Goal: Information Seeking & Learning: Learn about a topic

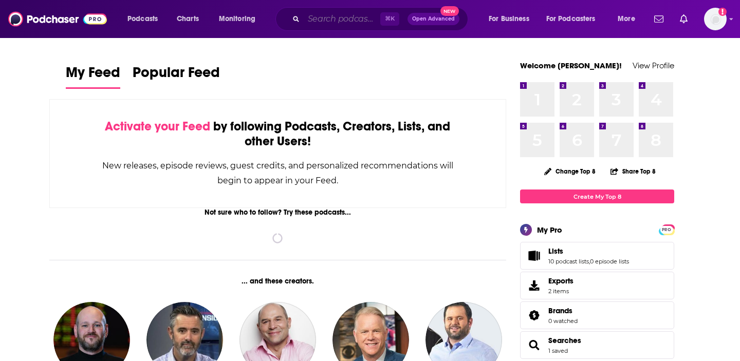
click at [353, 21] on input "Search podcasts, credits, & more..." at bounding box center [342, 19] width 77 height 16
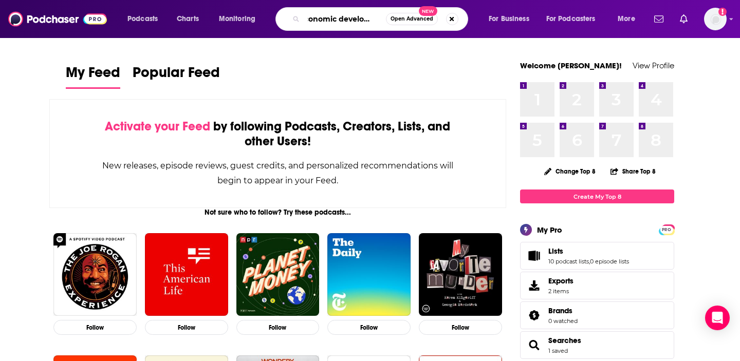
scroll to position [0, 16]
type input "economic development"
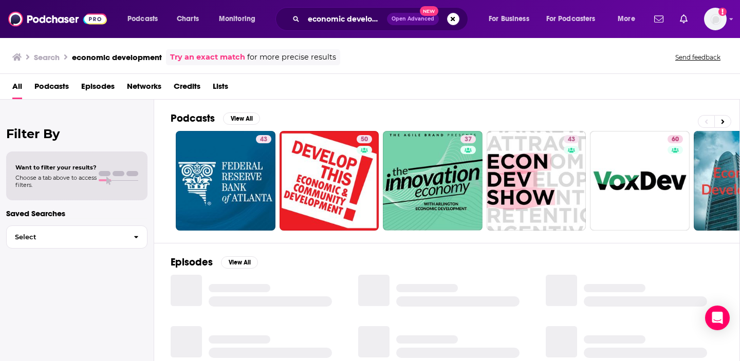
click at [53, 83] on span "Podcasts" at bounding box center [51, 88] width 34 height 21
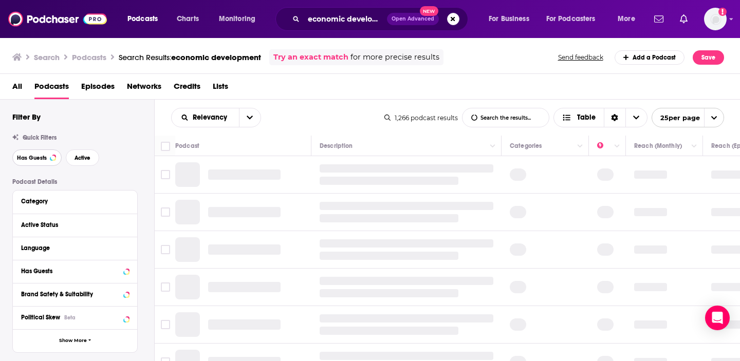
click at [34, 154] on button "Has Guests" at bounding box center [36, 158] width 49 height 16
click at [83, 157] on span "Active" at bounding box center [83, 158] width 16 height 6
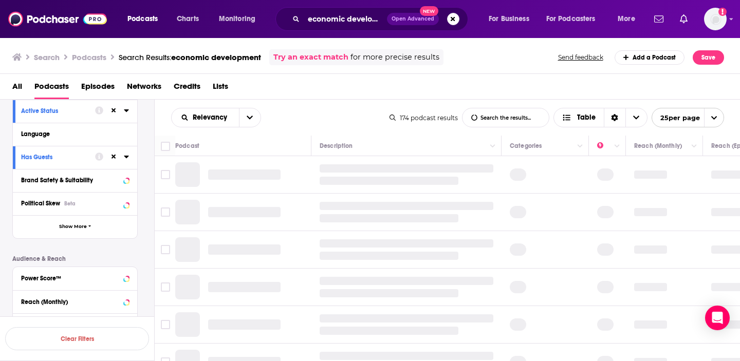
scroll to position [113, 0]
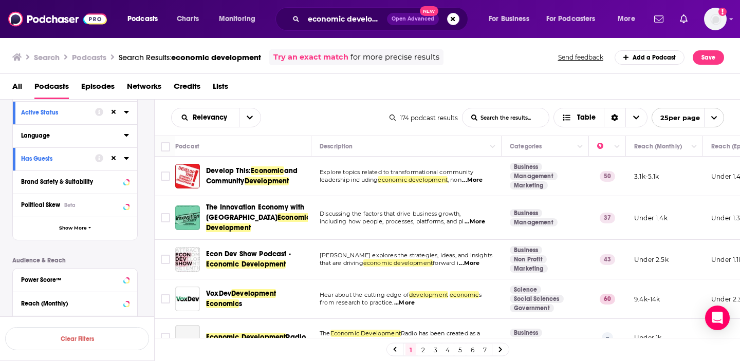
click at [127, 136] on icon at bounding box center [126, 135] width 5 height 3
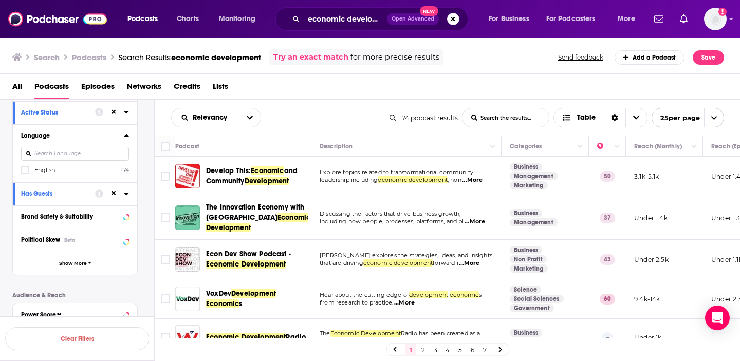
click at [81, 157] on input at bounding box center [75, 154] width 108 height 14
type input "english"
click at [22, 170] on icon at bounding box center [25, 170] width 6 height 6
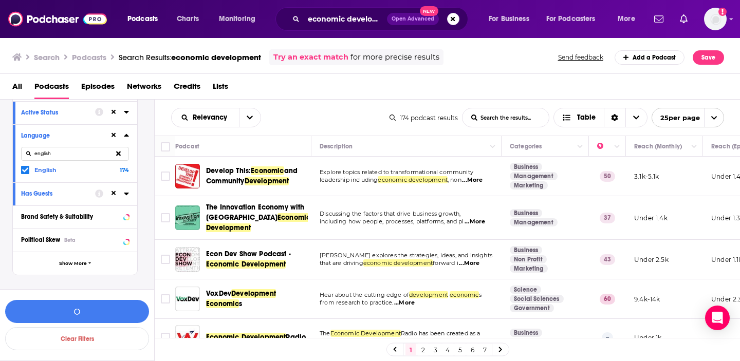
click at [127, 135] on icon at bounding box center [126, 135] width 5 height 8
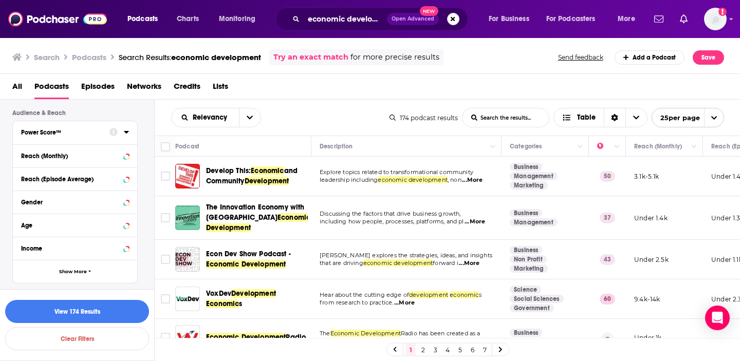
scroll to position [256, 0]
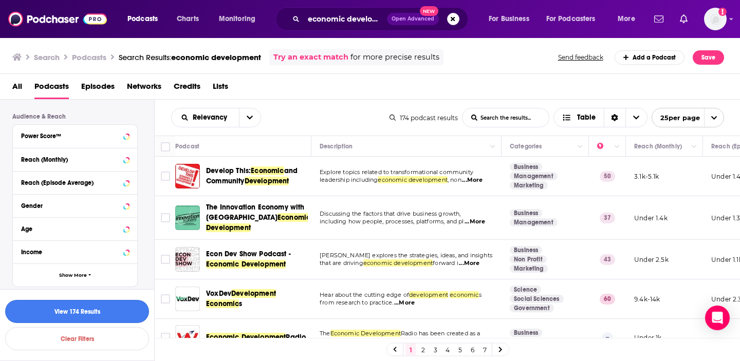
click at [84, 309] on button "View 174 Results" at bounding box center [77, 311] width 144 height 23
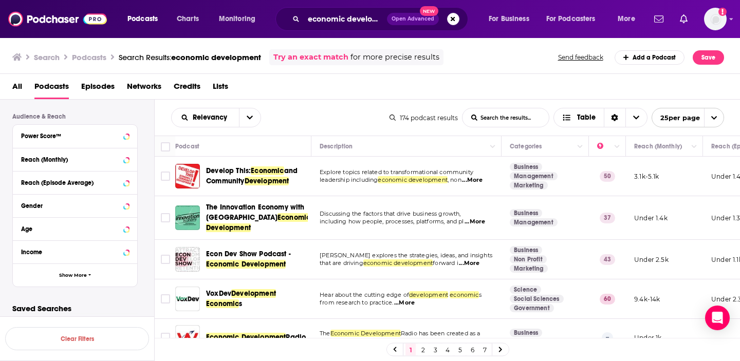
click at [337, 84] on div "All Podcasts Episodes Networks Credits Lists" at bounding box center [372, 88] width 720 height 21
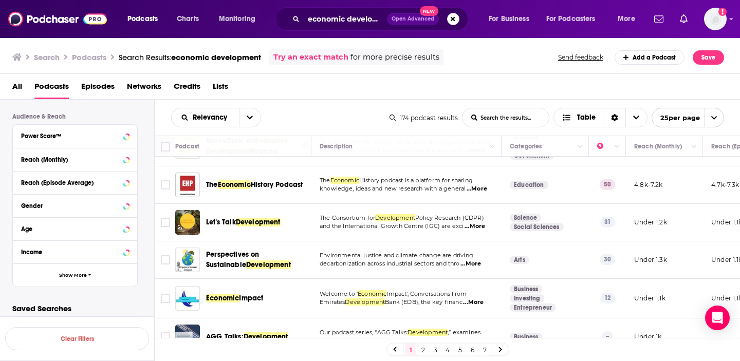
scroll to position [313, 0]
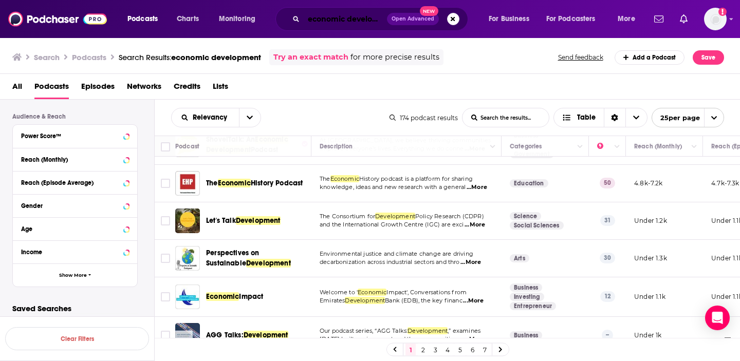
click at [357, 19] on input "economic development" at bounding box center [345, 19] width 83 height 16
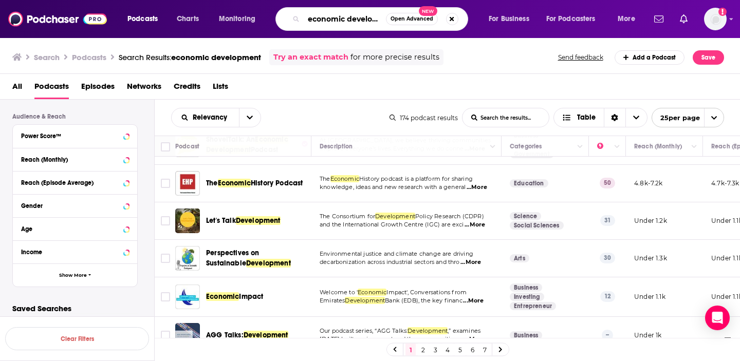
click at [357, 19] on input "economic development" at bounding box center [345, 19] width 82 height 16
type input "transit"
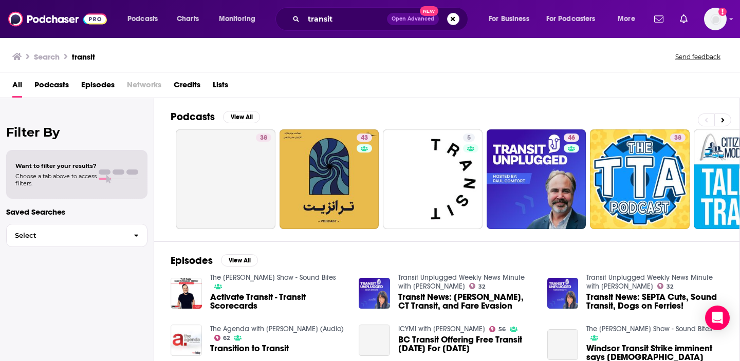
click at [60, 83] on span "Podcasts" at bounding box center [51, 87] width 34 height 21
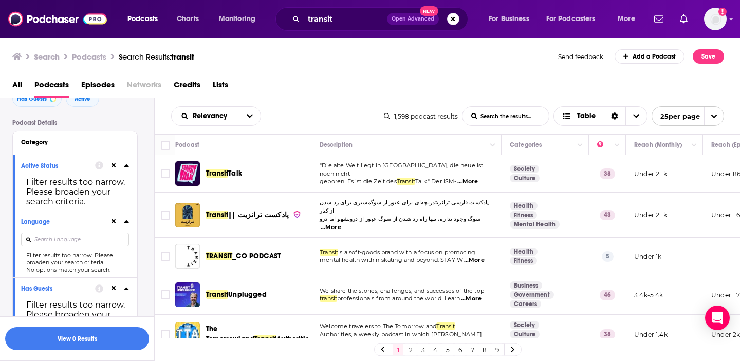
scroll to position [58, 0]
click at [80, 245] on input at bounding box center [75, 239] width 108 height 14
type input "english"
click at [74, 339] on button "View 0 Results" at bounding box center [77, 338] width 144 height 23
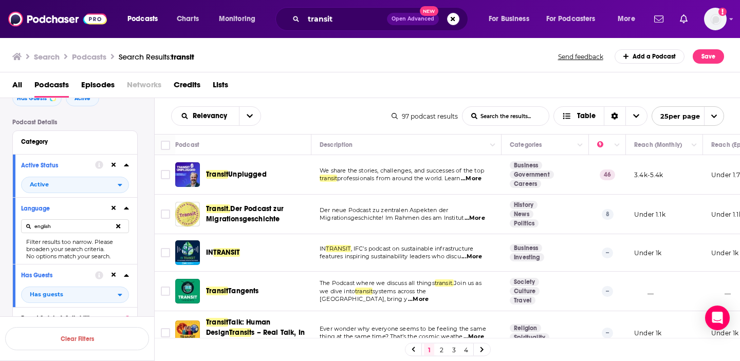
click at [297, 82] on div "All Podcasts Episodes Networks Credits Lists" at bounding box center [372, 87] width 720 height 21
click at [303, 65] on div "Search Podcasts Search Results: transit Send feedback Add a Podcast Save" at bounding box center [370, 54] width 741 height 35
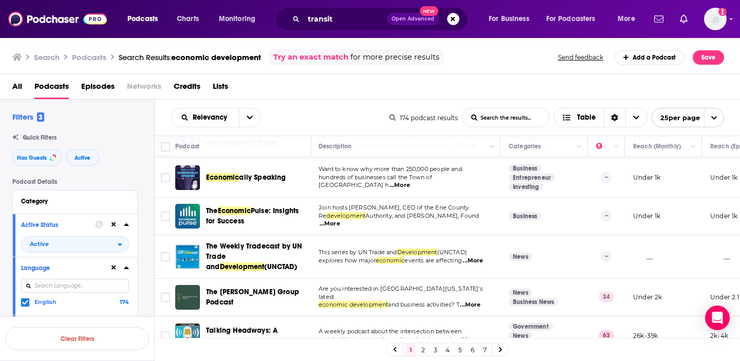
scroll to position [661, 1]
click at [336, 96] on div "All Podcasts Episodes Networks Credits Lists" at bounding box center [372, 88] width 720 height 21
click at [422, 347] on link "2" at bounding box center [423, 350] width 10 height 12
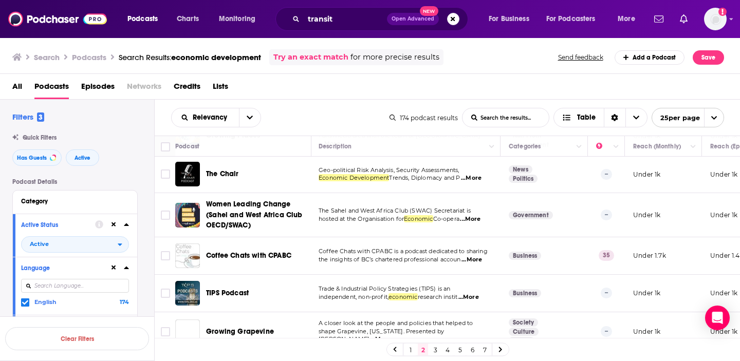
scroll to position [785, 1]
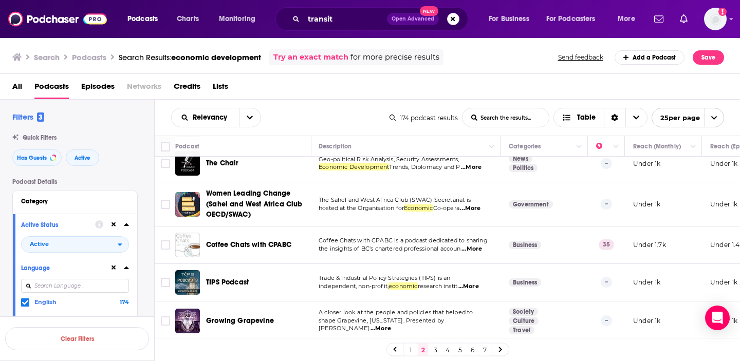
click at [434, 350] on link "3" at bounding box center [435, 350] width 10 height 12
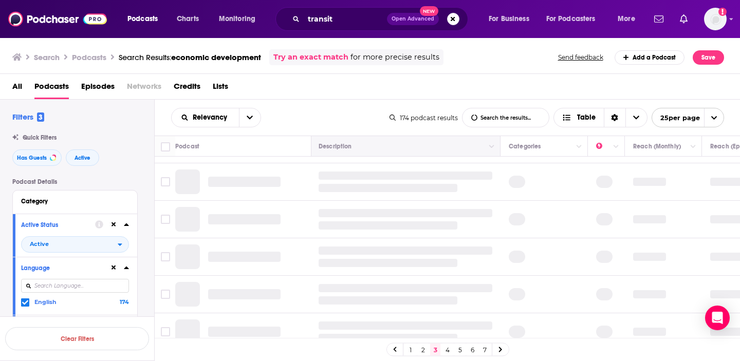
scroll to position [0, 1]
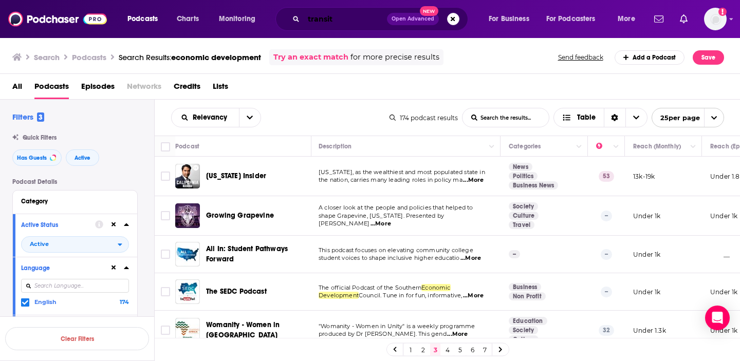
click at [323, 23] on input "transit" at bounding box center [345, 19] width 83 height 16
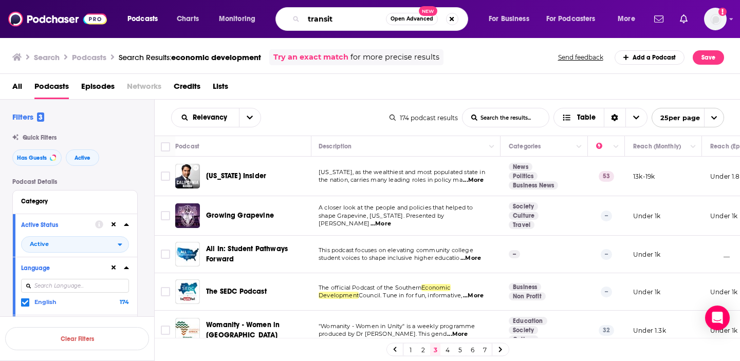
click at [323, 23] on input "transit" at bounding box center [345, 19] width 82 height 16
type input "business advise"
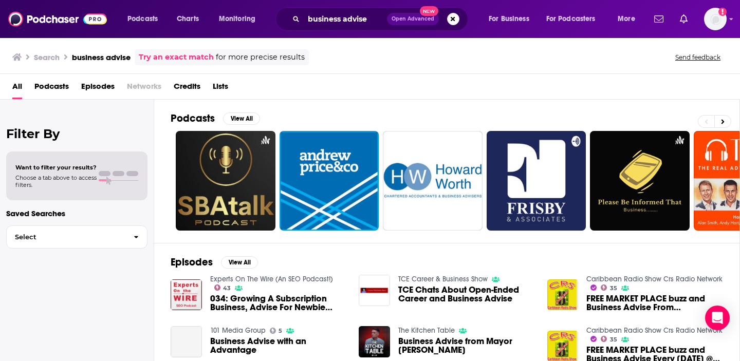
click at [62, 91] on span "Podcasts" at bounding box center [51, 88] width 34 height 21
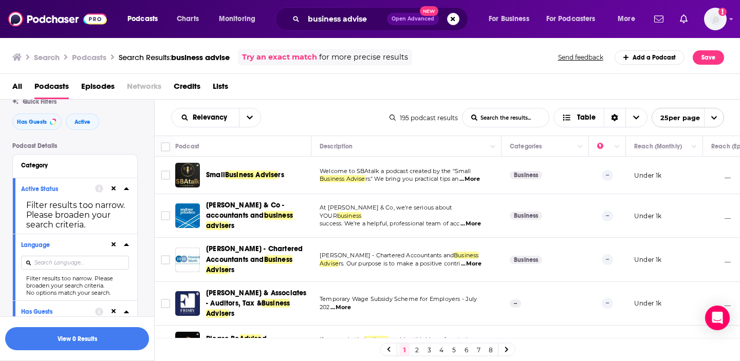
scroll to position [36, 0]
click at [66, 265] on input at bounding box center [75, 262] width 108 height 14
type input "english"
click at [124, 189] on icon at bounding box center [126, 188] width 5 height 8
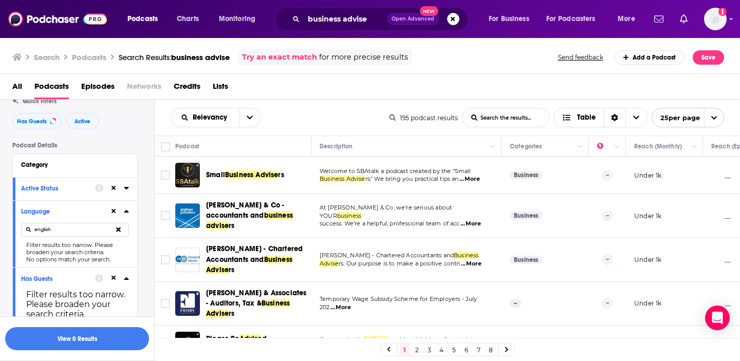
click at [124, 189] on icon at bounding box center [126, 188] width 5 height 8
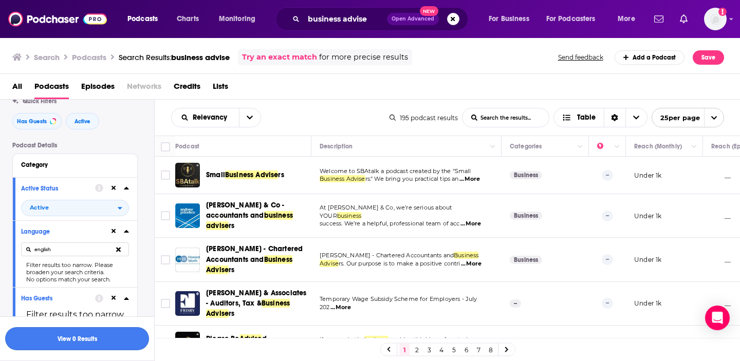
click at [60, 341] on button "View 0 Results" at bounding box center [77, 338] width 144 height 23
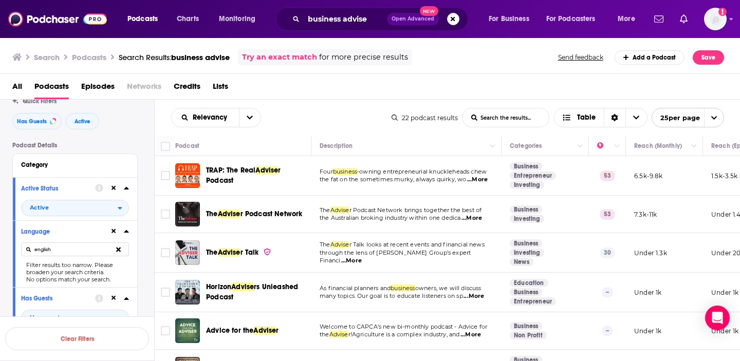
click at [303, 108] on div "Relevancy List Search Input Search the results... Table" at bounding box center [281, 118] width 221 height 20
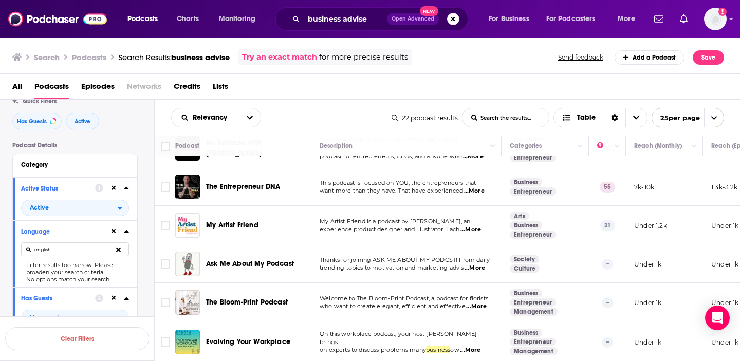
scroll to position [299, 0]
click at [307, 117] on div "Relevancy List Search Input Search the results... Table" at bounding box center [281, 118] width 221 height 20
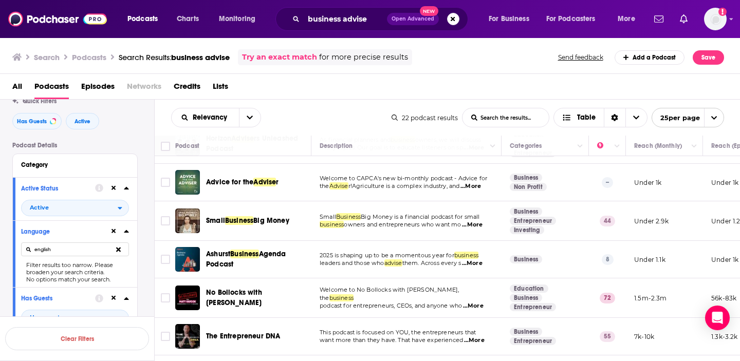
scroll to position [127, 0]
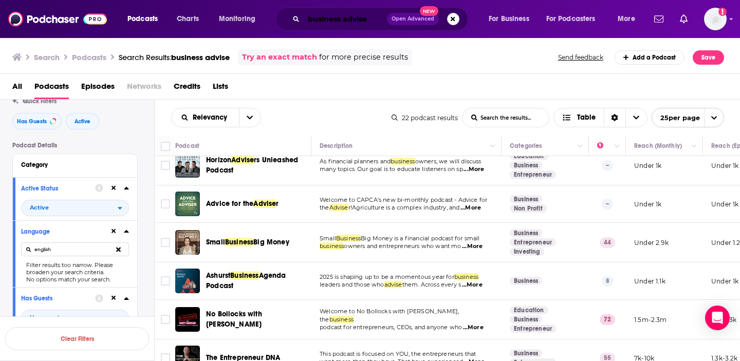
click at [344, 24] on input "business advise" at bounding box center [345, 19] width 83 height 16
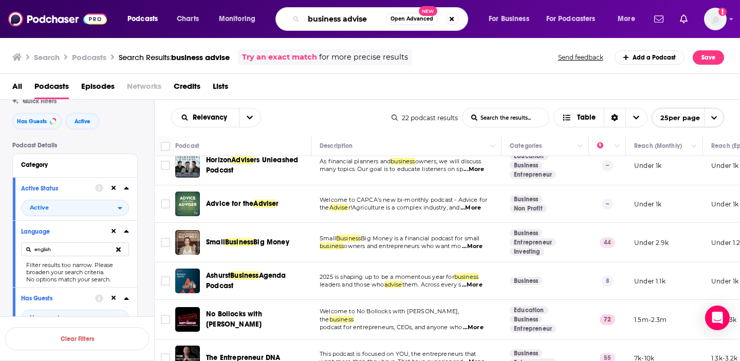
click at [344, 24] on input "business advise" at bounding box center [345, 19] width 82 height 16
type input "financial success"
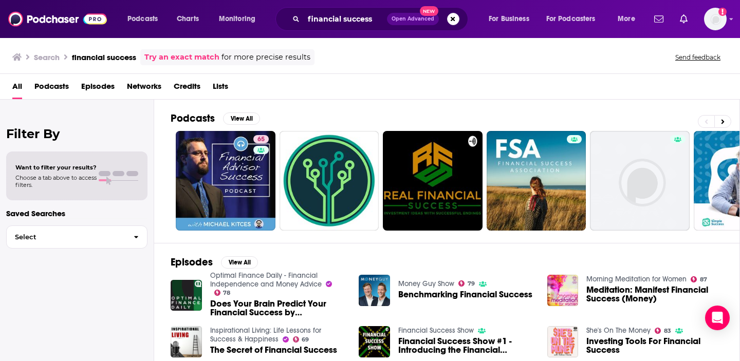
click at [65, 87] on span "Podcasts" at bounding box center [51, 88] width 34 height 21
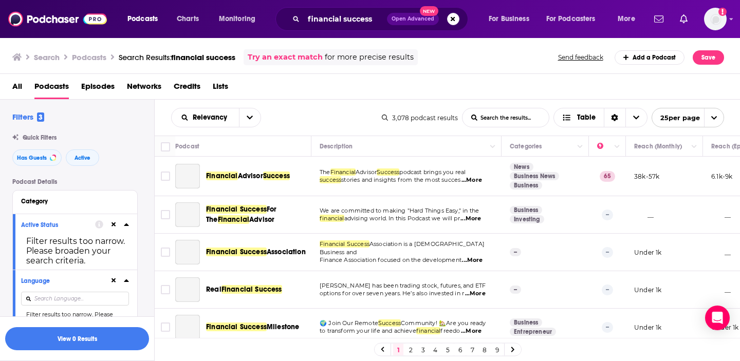
scroll to position [47, 0]
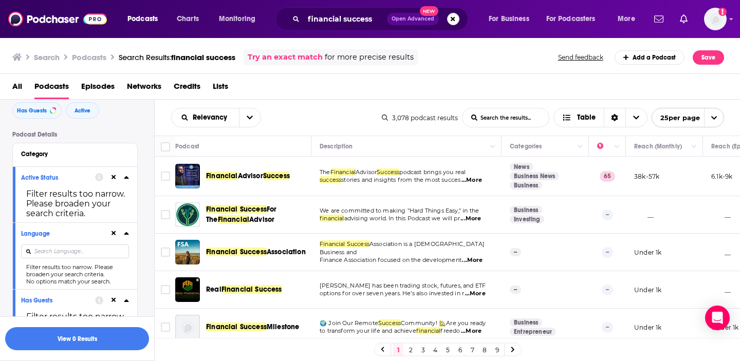
click at [49, 253] on input at bounding box center [75, 252] width 108 height 14
type input "english"
click at [118, 255] on icon at bounding box center [118, 251] width 5 height 7
click at [104, 255] on input at bounding box center [75, 252] width 108 height 14
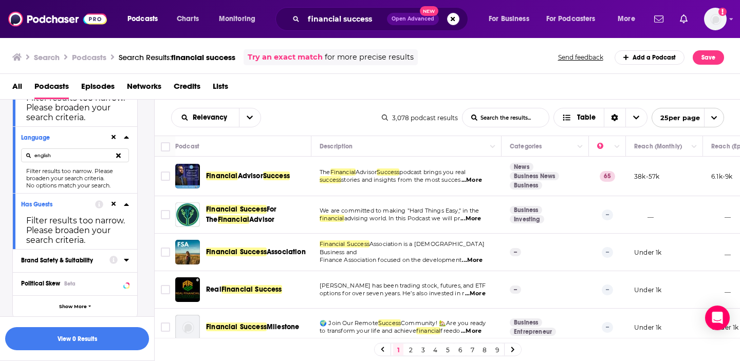
scroll to position [145, 0]
type input "english"
click at [124, 207] on icon at bounding box center [126, 203] width 5 height 8
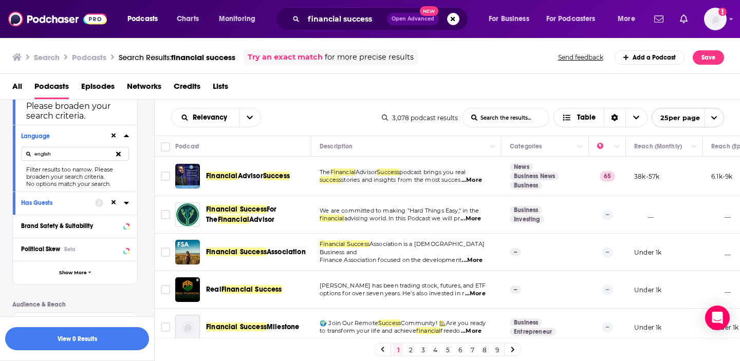
click at [124, 207] on icon at bounding box center [126, 203] width 5 height 8
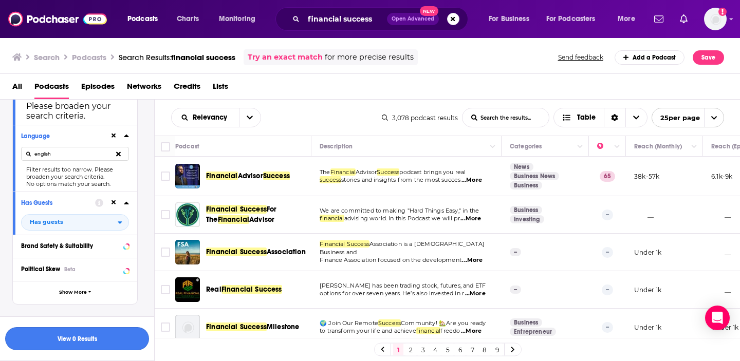
click at [69, 338] on button "View 0 Results" at bounding box center [77, 338] width 144 height 23
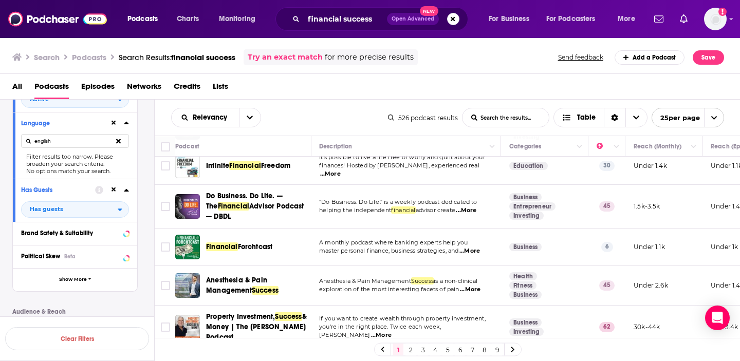
scroll to position [683, 1]
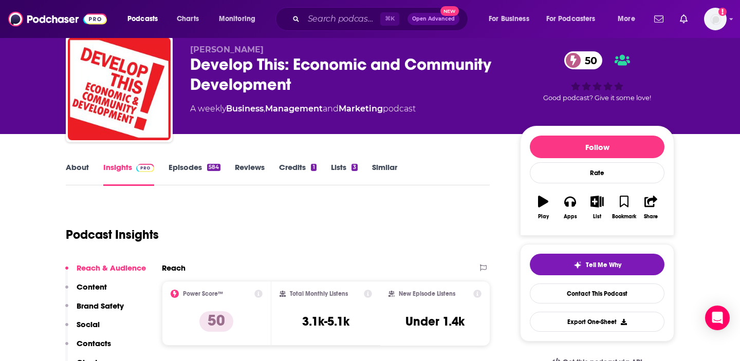
scroll to position [30, 0]
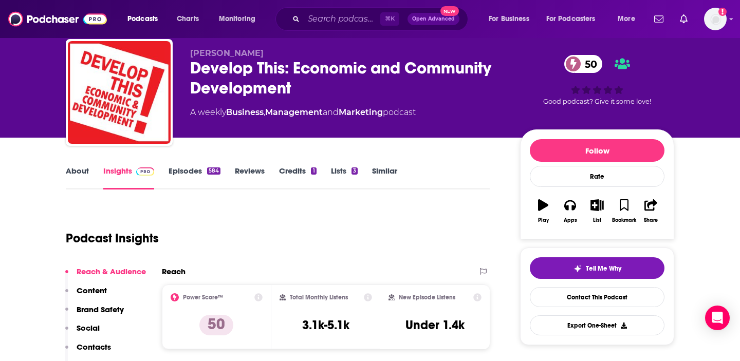
click at [252, 77] on div "Develop This: Economic and Community Development 50" at bounding box center [347, 78] width 314 height 40
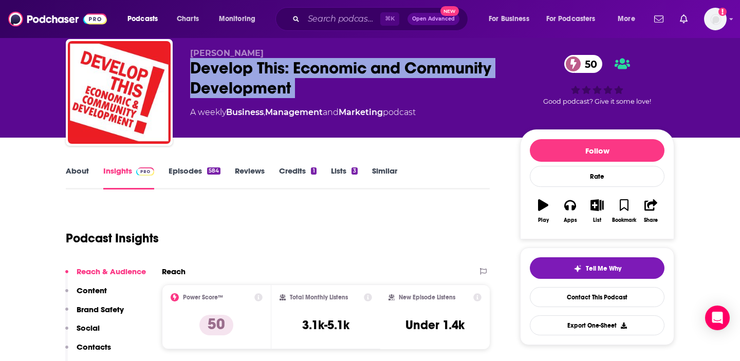
click at [252, 77] on div "Develop This: Economic and Community Development 50" at bounding box center [347, 78] width 314 height 40
click at [80, 169] on link "About" at bounding box center [77, 178] width 23 height 24
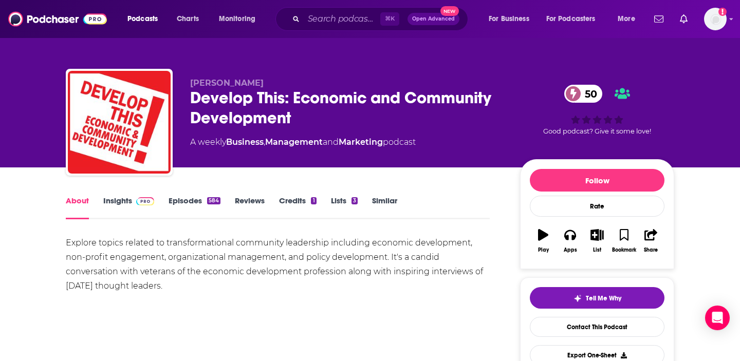
click at [156, 264] on div "Explore topics related to transformational community leadership including econo…" at bounding box center [278, 265] width 424 height 58
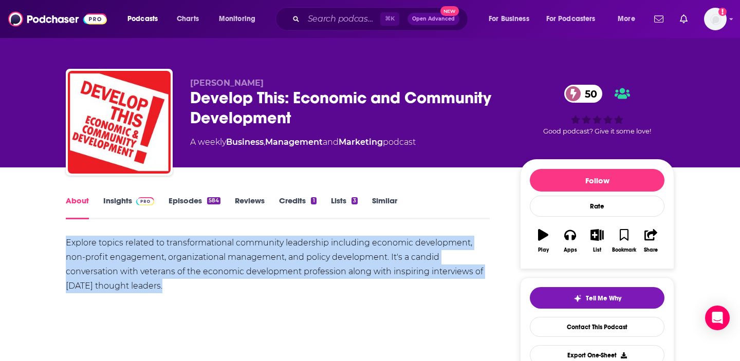
click at [156, 264] on div "Explore topics related to transformational community leadership including econo…" at bounding box center [278, 265] width 424 height 58
copy div "Explore topics related to transformational community leadership including econo…"
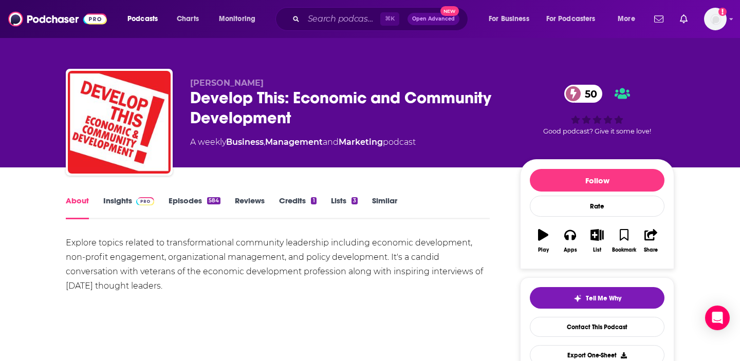
click at [116, 199] on link "Insights" at bounding box center [128, 208] width 51 height 24
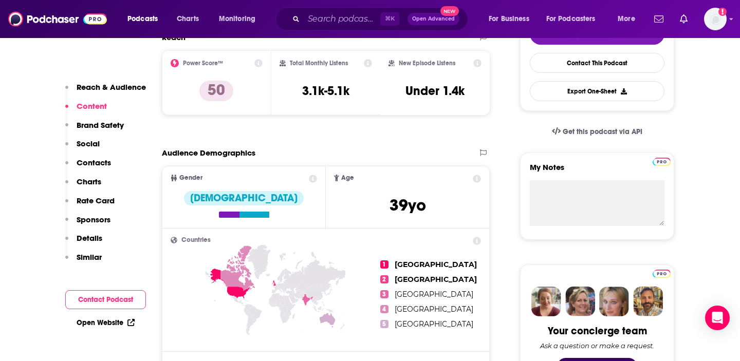
scroll to position [227, 0]
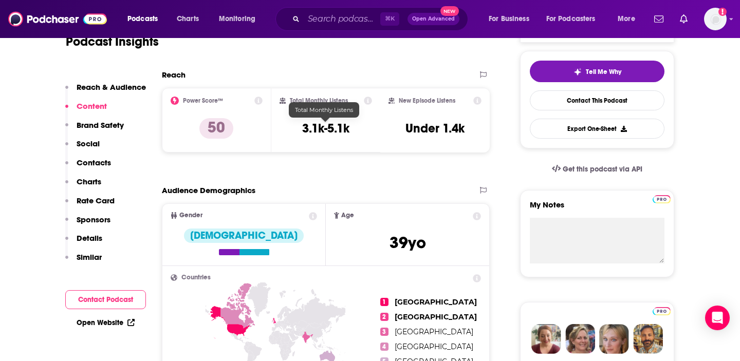
click at [304, 130] on h3 "3.1k-5.1k" at bounding box center [325, 128] width 47 height 15
copy div "3.1k-5.1k"
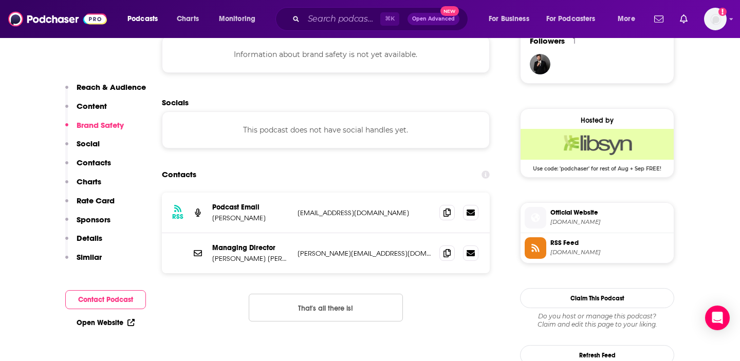
scroll to position [835, 0]
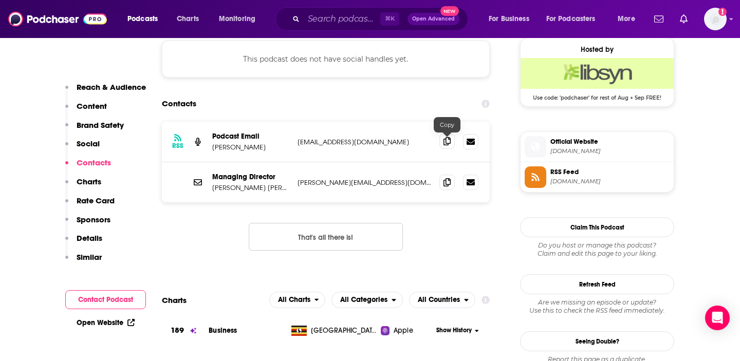
click at [447, 144] on icon at bounding box center [447, 141] width 7 height 8
click at [451, 186] on span at bounding box center [446, 181] width 15 height 15
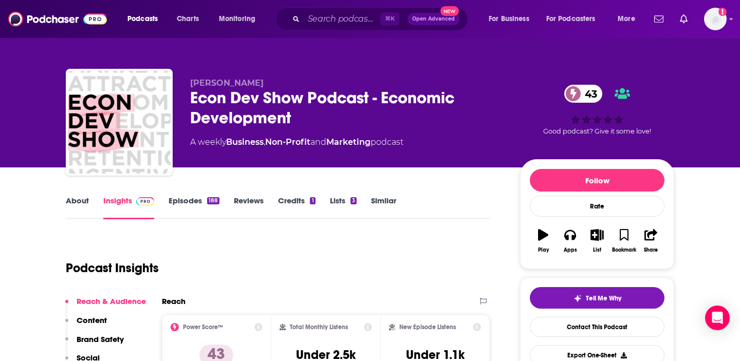
click at [255, 119] on div "Econ Dev Show Podcast - Economic Development 43" at bounding box center [347, 108] width 314 height 40
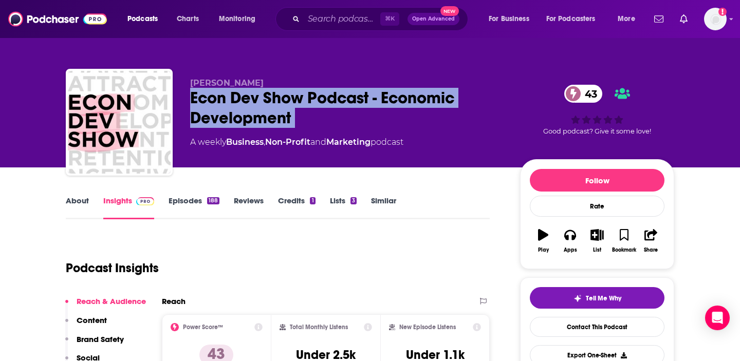
click at [255, 119] on div "Econ Dev Show Podcast - Economic Development 43" at bounding box center [347, 108] width 314 height 40
copy div "Econ Dev Show Podcast - Economic Development 43"
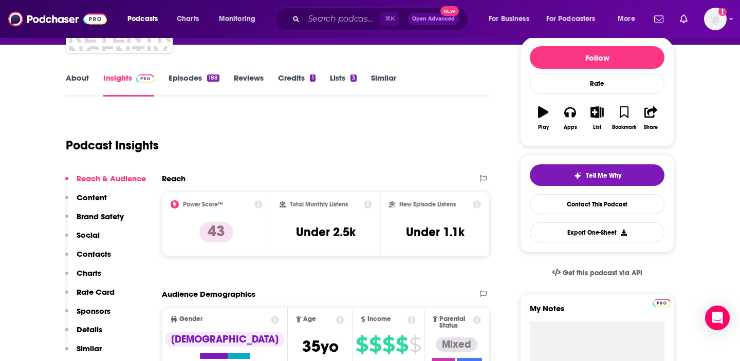
scroll to position [113, 0]
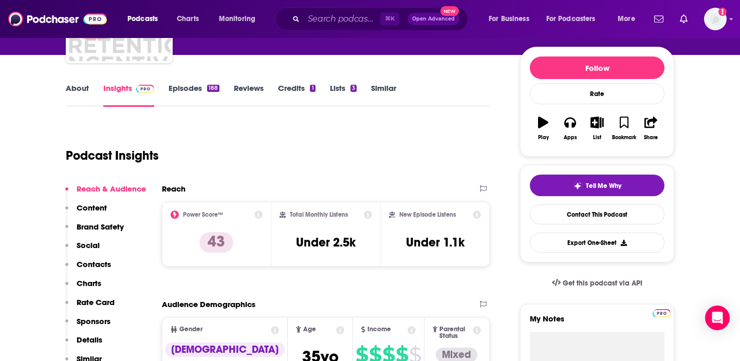
click at [79, 87] on link "About" at bounding box center [77, 95] width 23 height 24
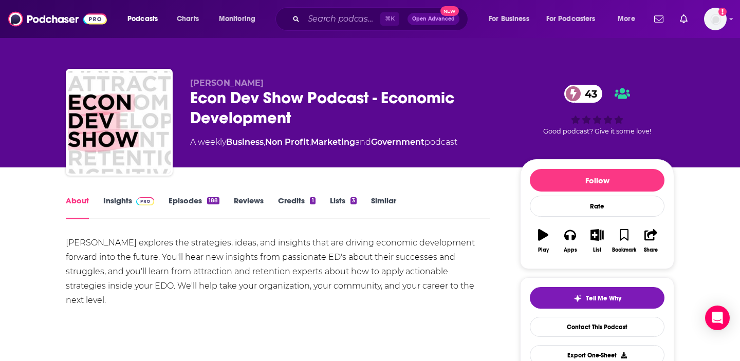
click at [204, 248] on div "Dane Carlson explores the strategies, ideas, and insights that are driving econ…" at bounding box center [278, 272] width 424 height 72
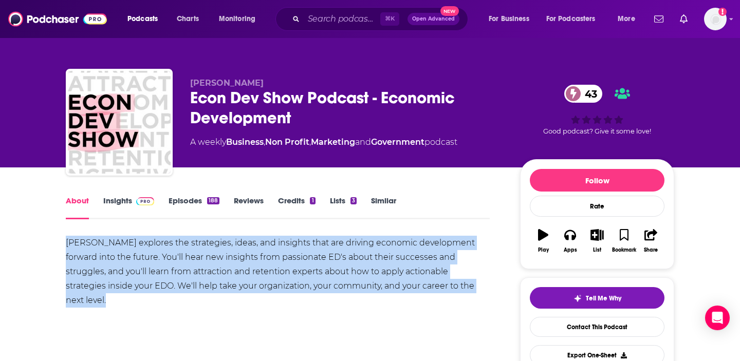
click at [204, 248] on div "Dane Carlson explores the strategies, ideas, and insights that are driving econ…" at bounding box center [278, 272] width 424 height 72
copy div "Dane Carlson explores the strategies, ideas, and insights that are driving econ…"
click at [206, 236] on div "Dane Carlson explores the strategies, ideas, and insights that are driving econ…" at bounding box center [278, 272] width 424 height 72
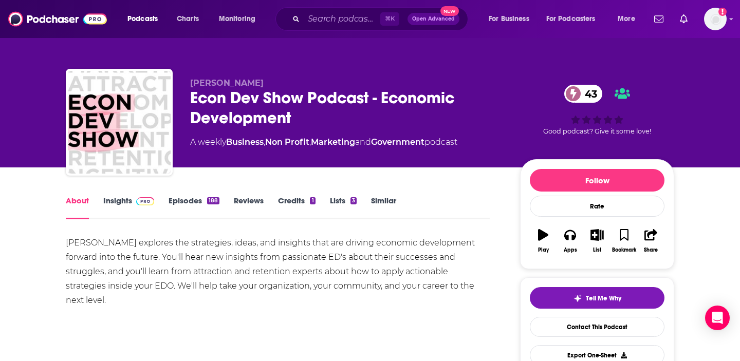
click at [121, 203] on link "Insights" at bounding box center [128, 208] width 51 height 24
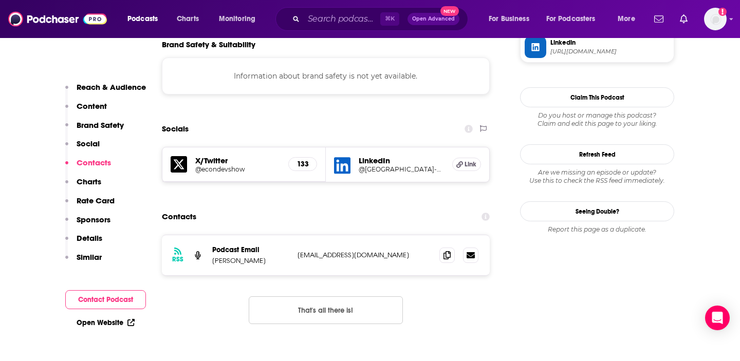
scroll to position [944, 0]
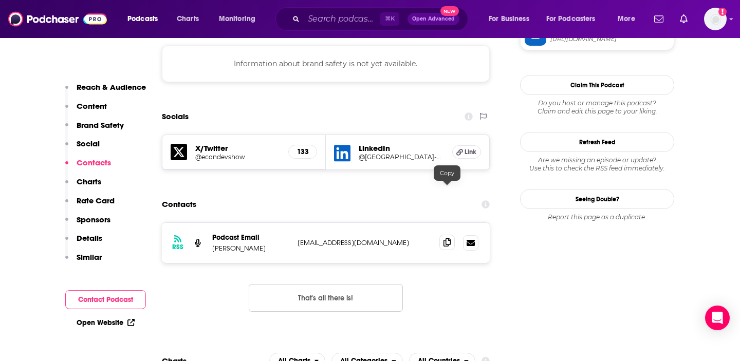
click at [449, 239] on icon at bounding box center [447, 243] width 7 height 8
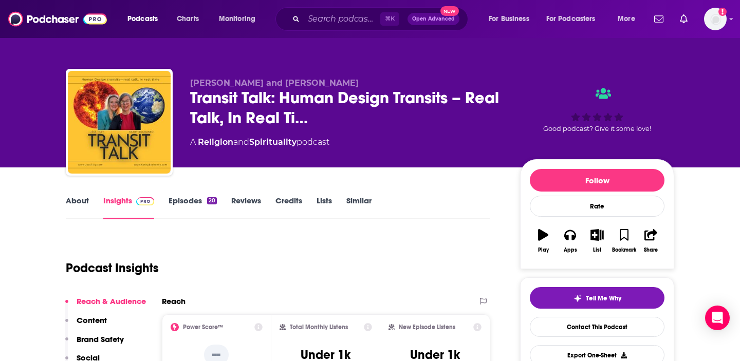
click at [84, 206] on link "About" at bounding box center [77, 208] width 23 height 24
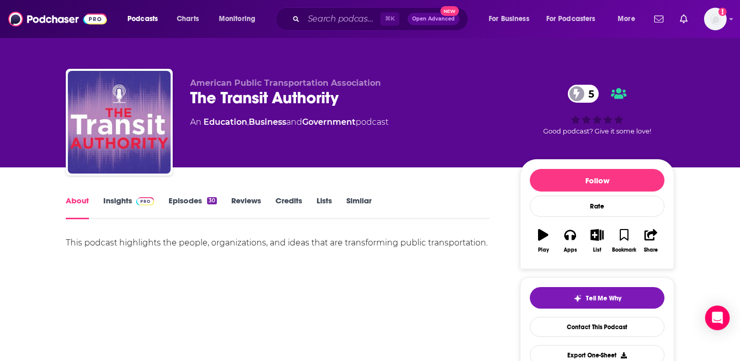
click at [125, 205] on link "Insights" at bounding box center [128, 208] width 51 height 24
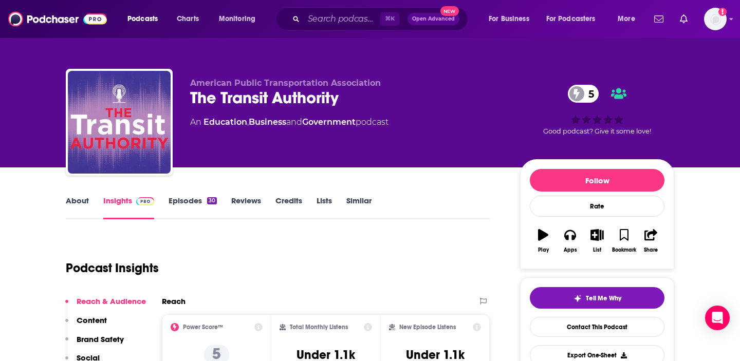
click at [179, 200] on link "Episodes 30" at bounding box center [193, 208] width 48 height 24
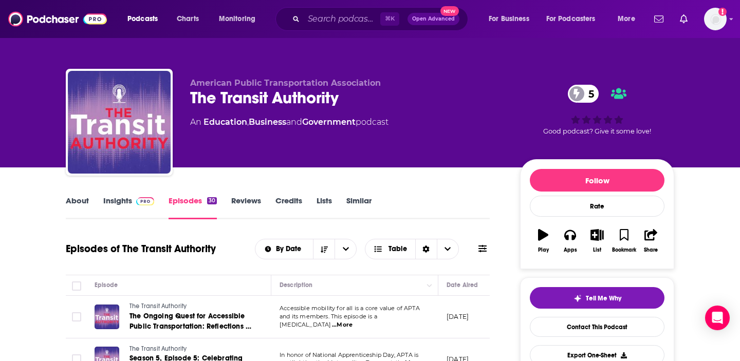
click at [272, 99] on div "The Transit Authority 5" at bounding box center [347, 98] width 314 height 20
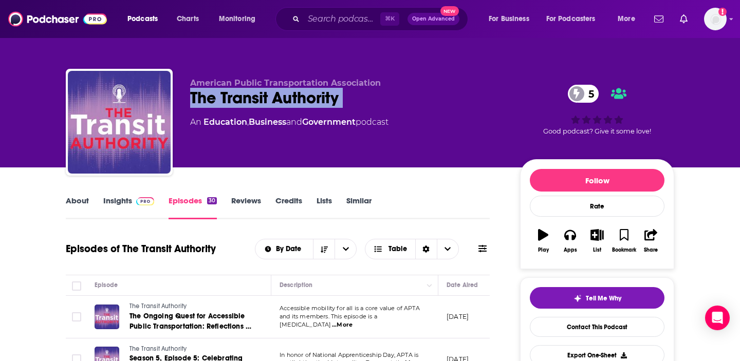
click at [272, 99] on div "The Transit Authority 5" at bounding box center [347, 98] width 314 height 20
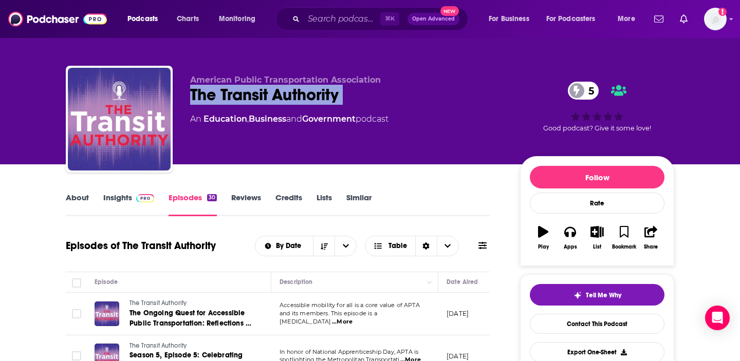
scroll to position [2, 0]
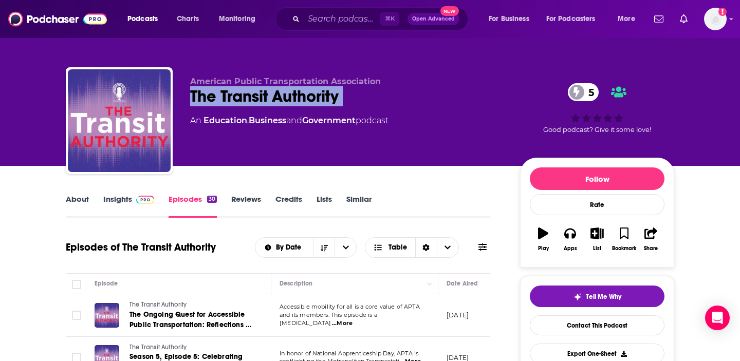
copy div "The Transit Authority 5"
click at [70, 197] on link "About" at bounding box center [77, 206] width 23 height 24
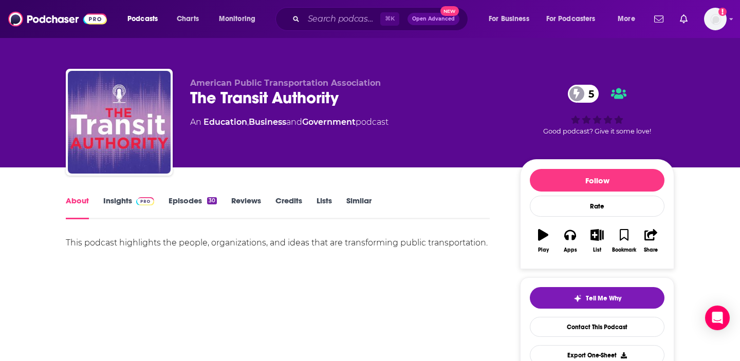
click at [145, 244] on div "This podcast highlights the people, organizations, and ideas that are transform…" at bounding box center [278, 243] width 424 height 14
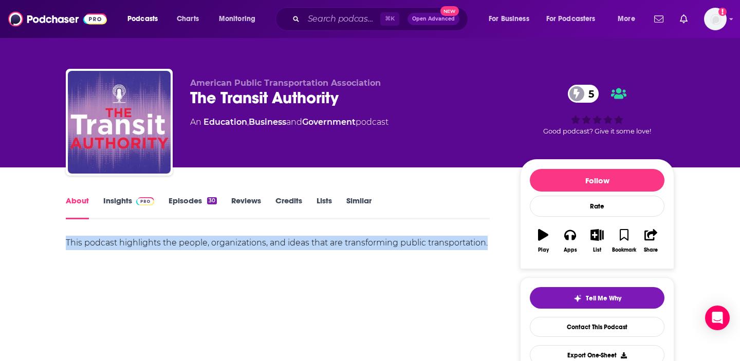
click at [145, 244] on div "This podcast highlights the people, organizations, and ideas that are transform…" at bounding box center [278, 243] width 424 height 14
copy div "This podcast highlights the people, organizations, and ideas that are transform…"
click at [120, 201] on link "Insights" at bounding box center [128, 208] width 51 height 24
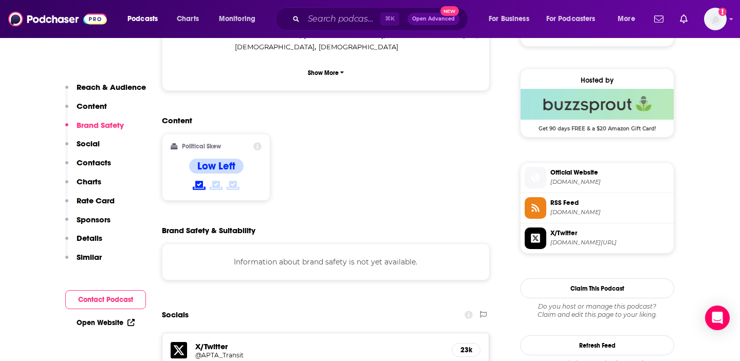
scroll to position [736, 0]
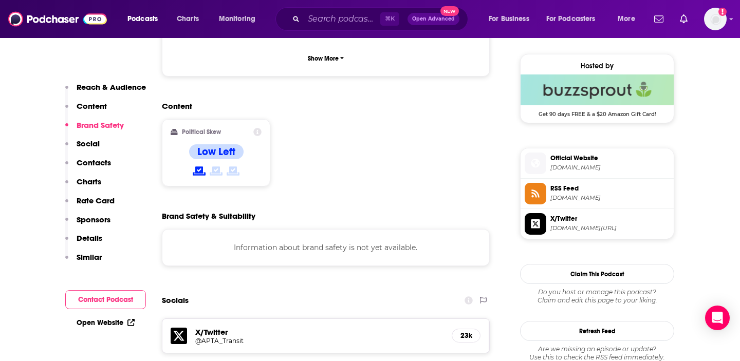
click at [564, 161] on span "Official Website" at bounding box center [610, 158] width 119 height 9
click at [360, 126] on div "Content Political Skew Low Left" at bounding box center [326, 148] width 328 height 94
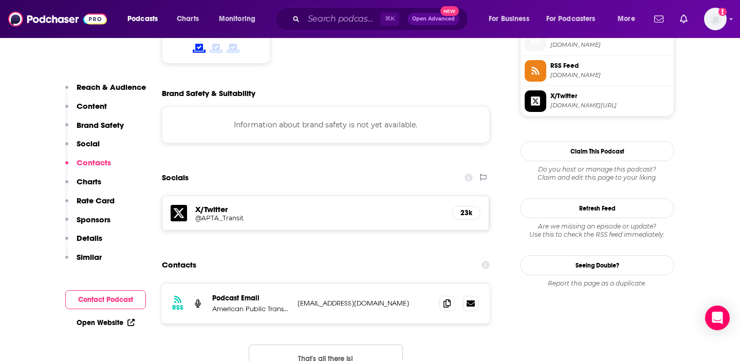
scroll to position [906, 0]
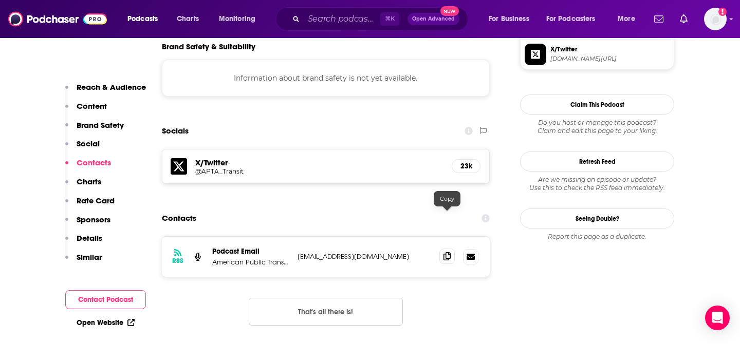
click at [443, 249] on span at bounding box center [446, 256] width 15 height 15
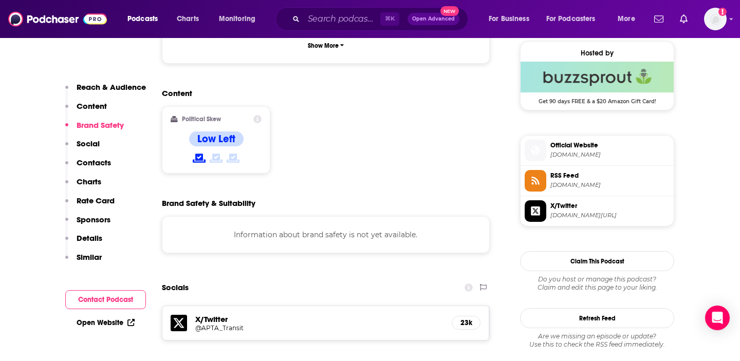
scroll to position [743, 0]
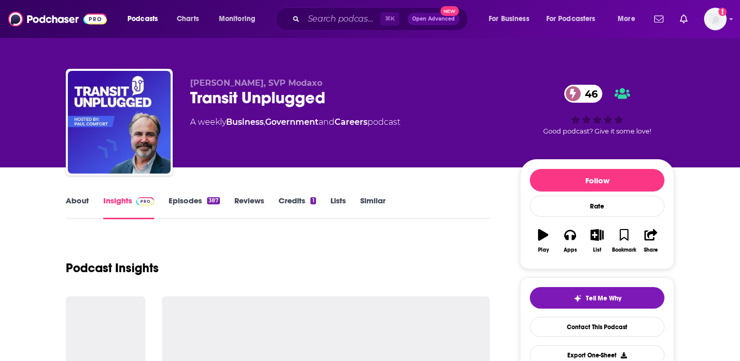
click at [238, 98] on div "Transit Unplugged 46" at bounding box center [347, 98] width 314 height 20
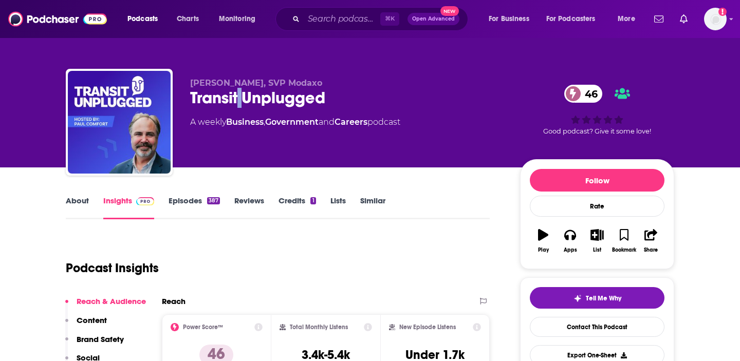
click at [238, 98] on div "Transit Unplugged 46" at bounding box center [347, 98] width 314 height 20
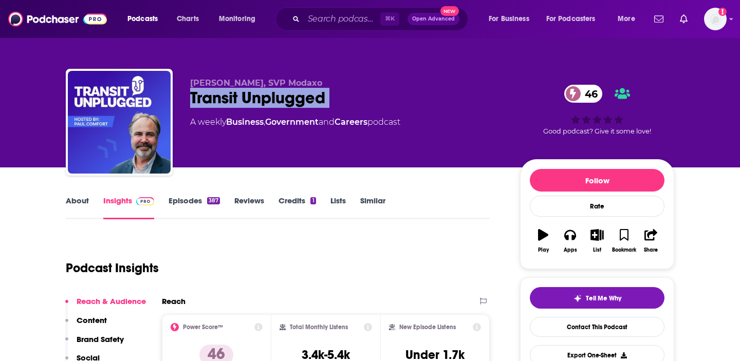
click at [238, 98] on div "Transit Unplugged 46" at bounding box center [347, 98] width 314 height 20
click at [222, 99] on div "Transit Unplugged 46" at bounding box center [347, 98] width 314 height 20
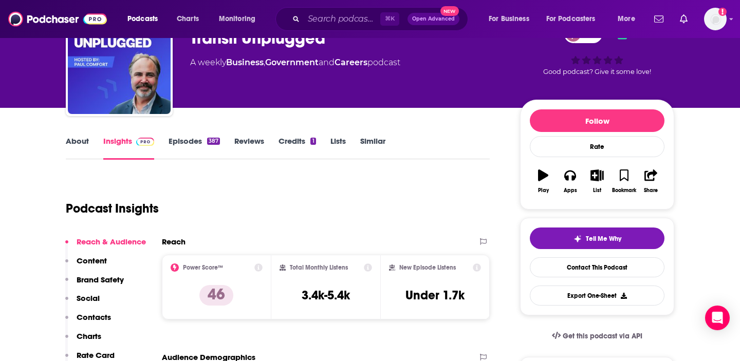
scroll to position [87, 0]
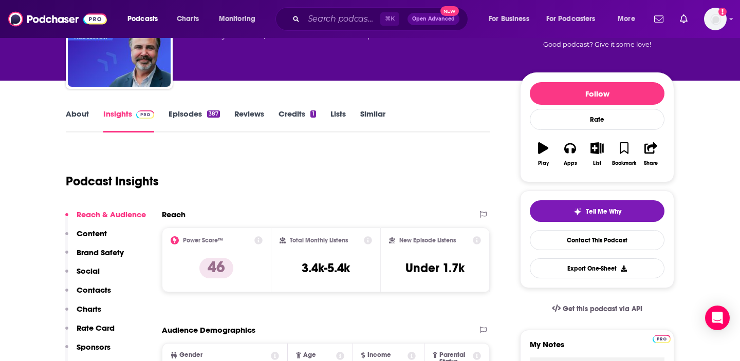
click at [302, 269] on h3 "3.4k-5.4k" at bounding box center [326, 268] width 48 height 15
click at [290, 202] on div "Podcast Insights" at bounding box center [278, 179] width 424 height 61
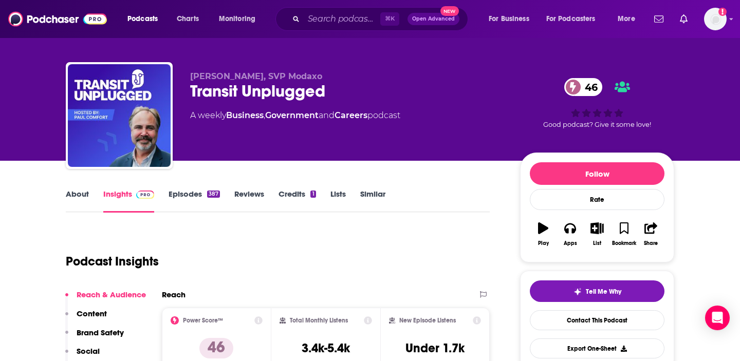
scroll to position [0, 0]
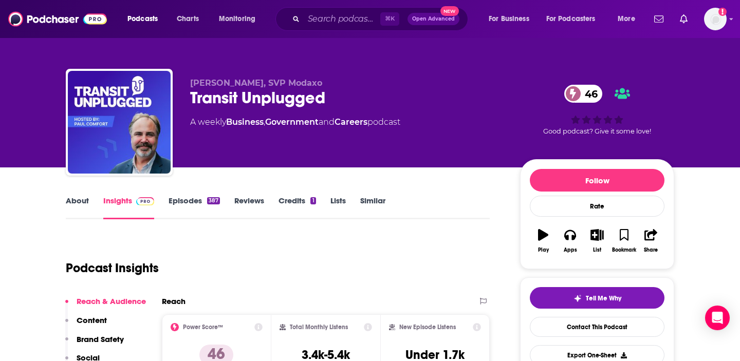
click at [78, 203] on link "About" at bounding box center [77, 208] width 23 height 24
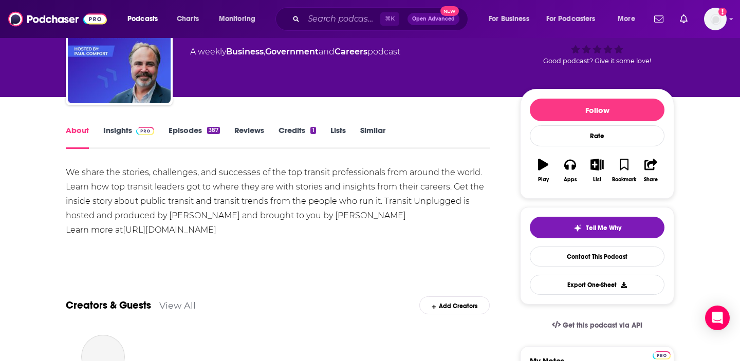
scroll to position [72, 0]
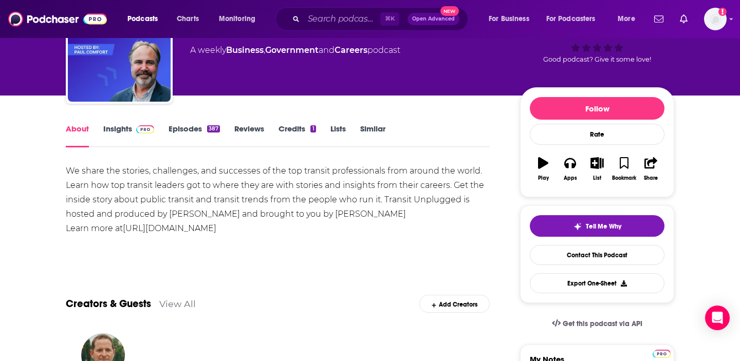
click at [225, 197] on div "We share the stories, challenges, and successes of the top transit professional…" at bounding box center [278, 200] width 424 height 72
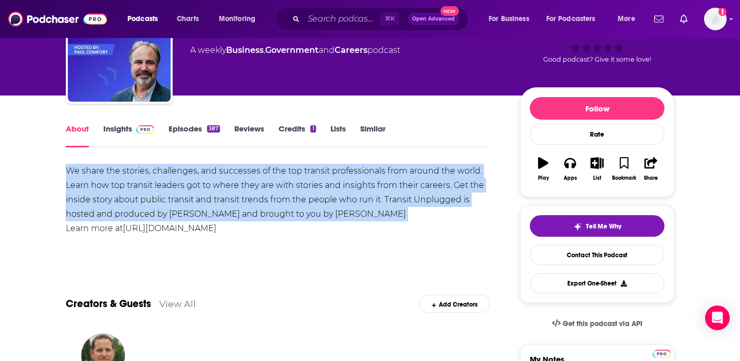
click at [225, 197] on div "We share the stories, challenges, and successes of the top transit professional…" at bounding box center [278, 200] width 424 height 72
copy div "We share the stories, challenges, and successes of the top transit professional…"
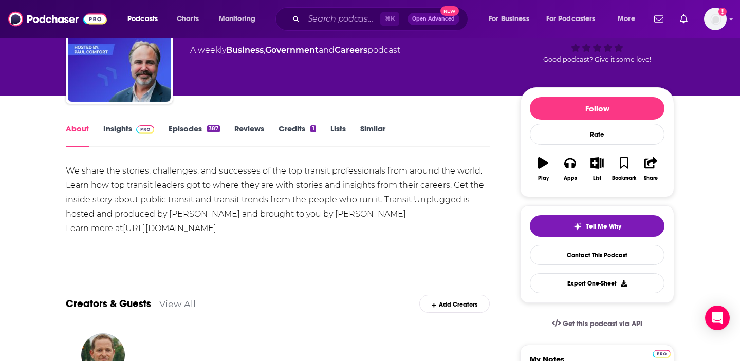
click at [117, 129] on link "Insights" at bounding box center [128, 136] width 51 height 24
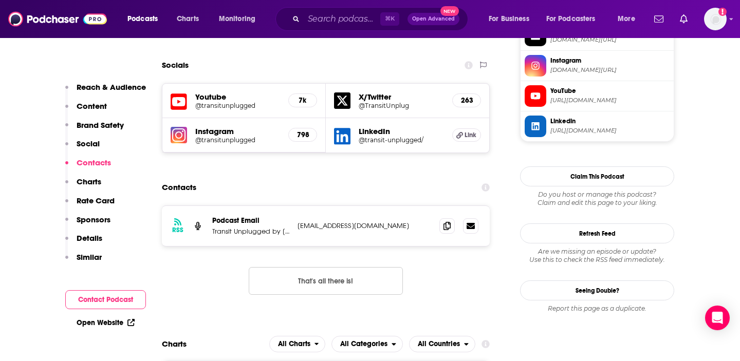
scroll to position [1008, 0]
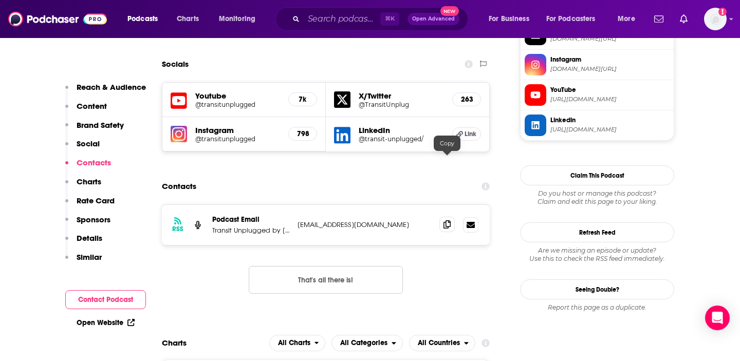
click at [447, 221] on icon at bounding box center [447, 225] width 7 height 8
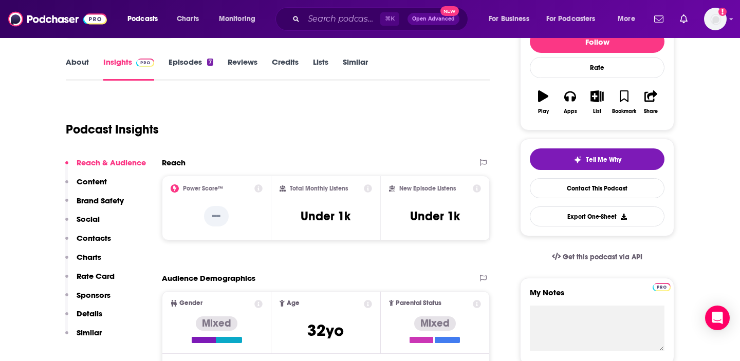
scroll to position [140, 0]
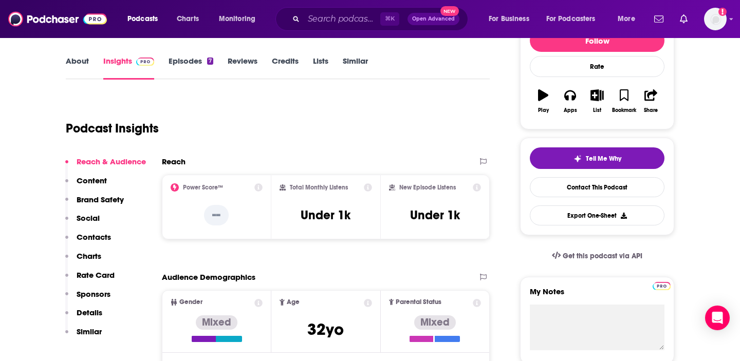
click at [80, 64] on link "About" at bounding box center [77, 68] width 23 height 24
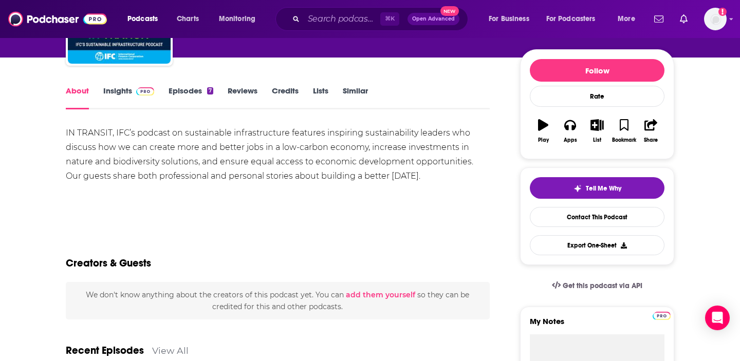
scroll to position [111, 0]
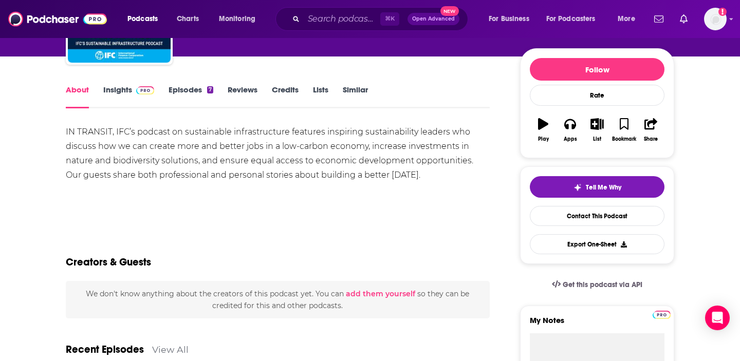
click at [121, 94] on link "Insights" at bounding box center [128, 97] width 51 height 24
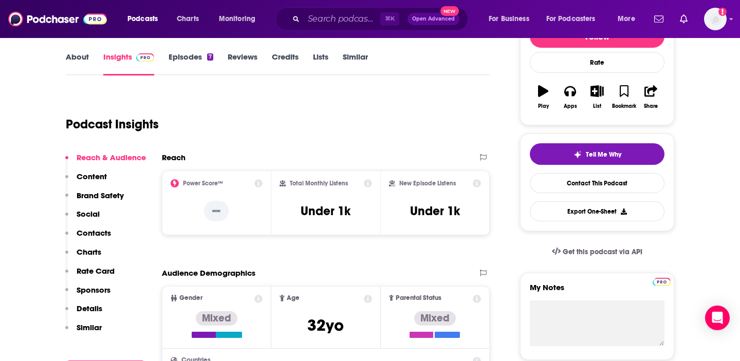
scroll to position [146, 0]
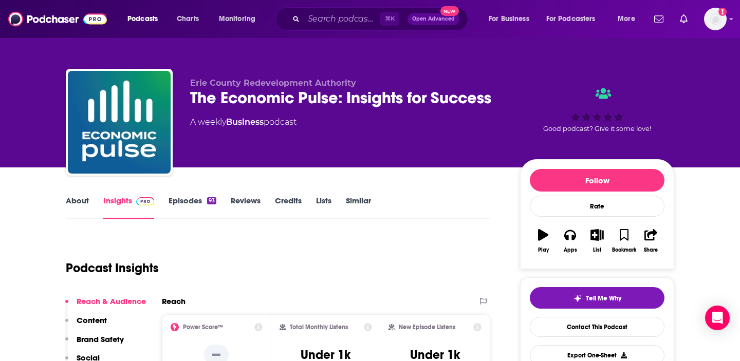
click at [209, 98] on div "The Economic Pulse: Insights for Success" at bounding box center [347, 98] width 314 height 20
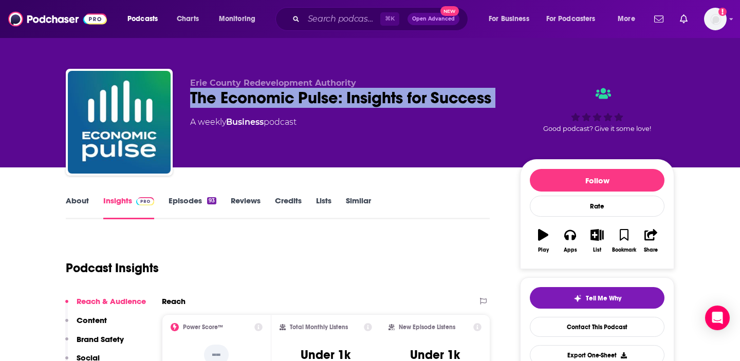
click at [209, 98] on div "The Economic Pulse: Insights for Success" at bounding box center [347, 98] width 314 height 20
copy div "The Economic Pulse: Insights for Success"
click at [209, 98] on div "The Economic Pulse: Insights for Success" at bounding box center [347, 98] width 314 height 20
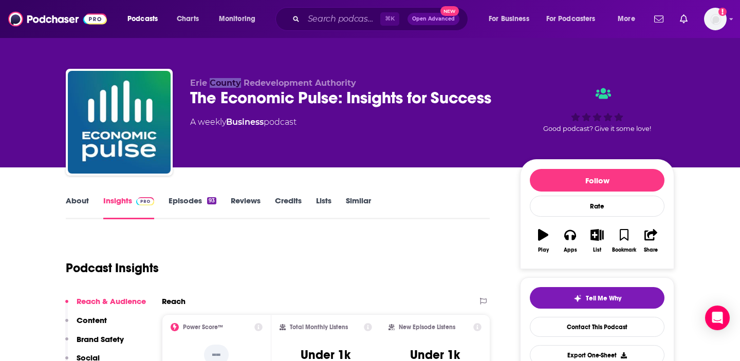
click at [200, 83] on span "Erie County Redevelopment Authority" at bounding box center [273, 83] width 166 height 10
click at [81, 200] on link "About" at bounding box center [77, 208] width 23 height 24
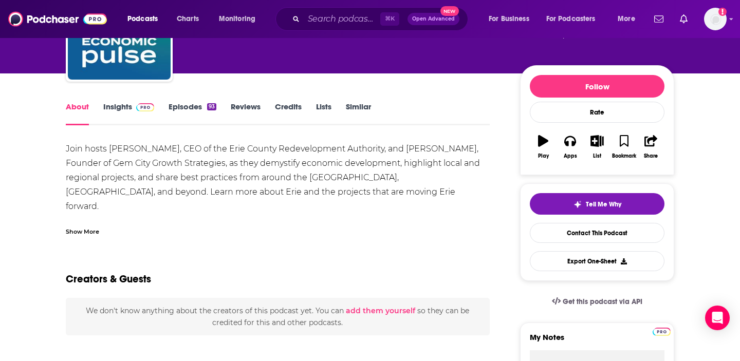
scroll to position [96, 0]
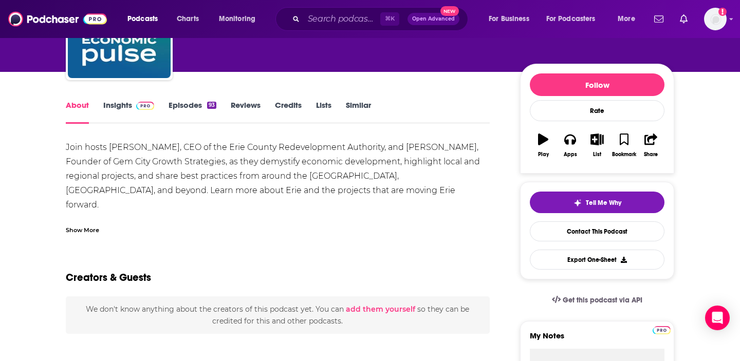
click at [172, 185] on div "Join hosts Tina Mengine, CEO of the Erie County Redevelopment Authority, and La…" at bounding box center [278, 205] width 424 height 130
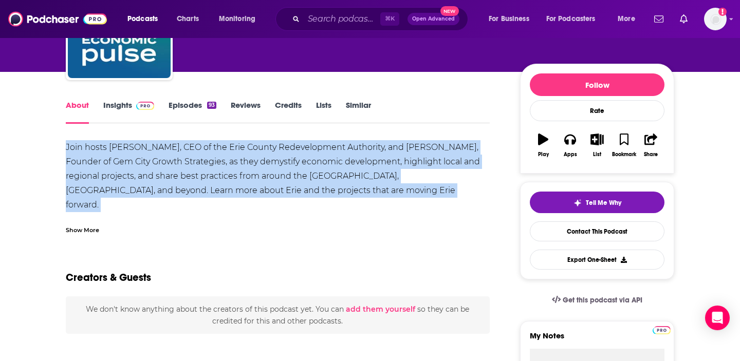
click at [172, 185] on div "Join hosts Tina Mengine, CEO of the Erie County Redevelopment Authority, and La…" at bounding box center [278, 205] width 424 height 130
copy div "Join hosts Tina Mengine, CEO of the Erie County Redevelopment Authority, and La…"
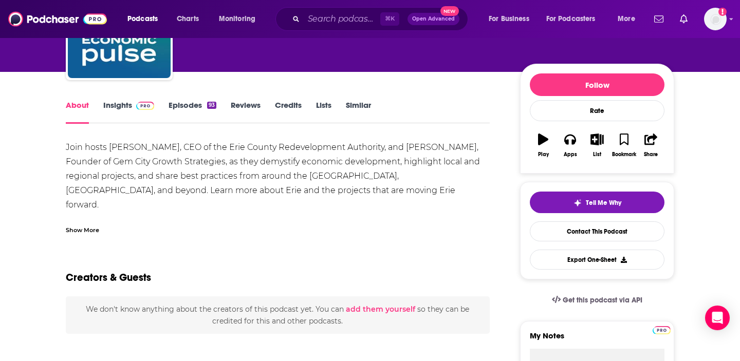
click at [120, 108] on link "Insights" at bounding box center [128, 112] width 51 height 24
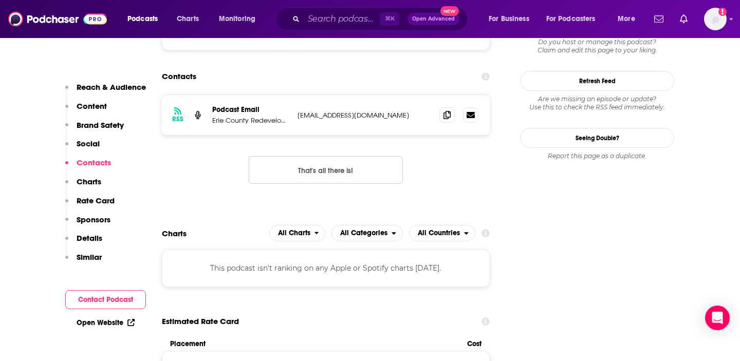
scroll to position [870, 0]
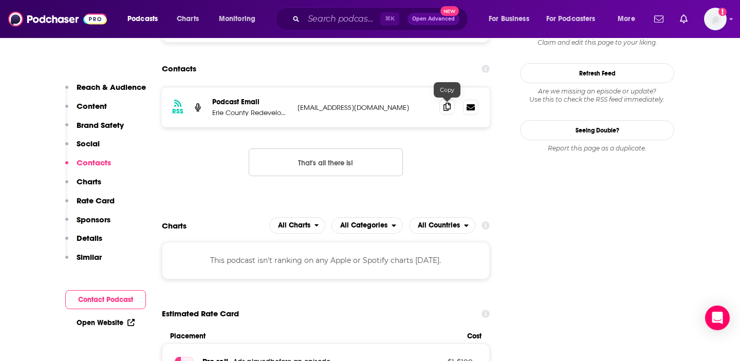
click at [449, 108] on icon at bounding box center [447, 107] width 7 height 8
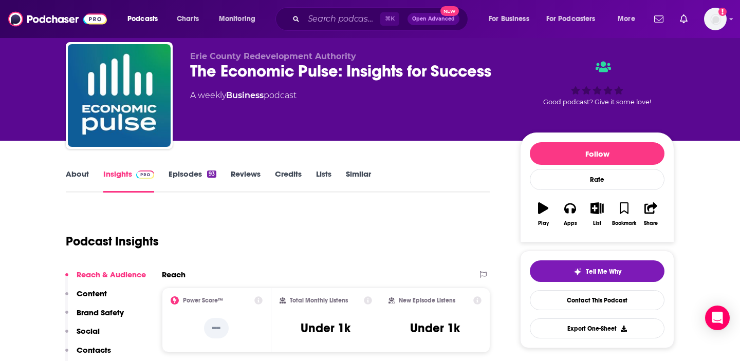
scroll to position [0, 0]
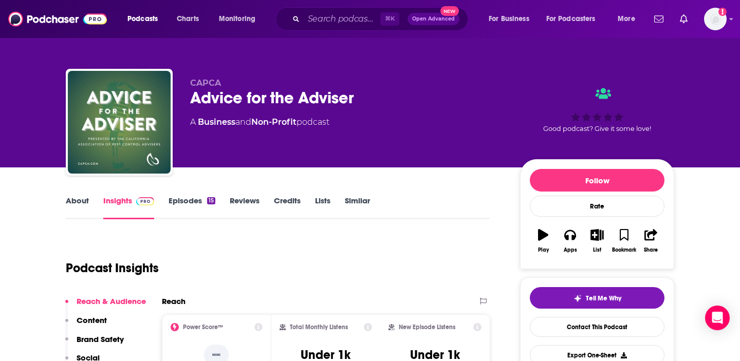
click at [81, 205] on link "About" at bounding box center [77, 208] width 23 height 24
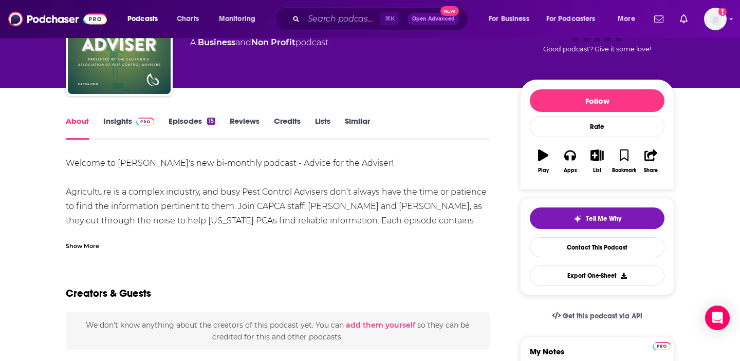
scroll to position [95, 0]
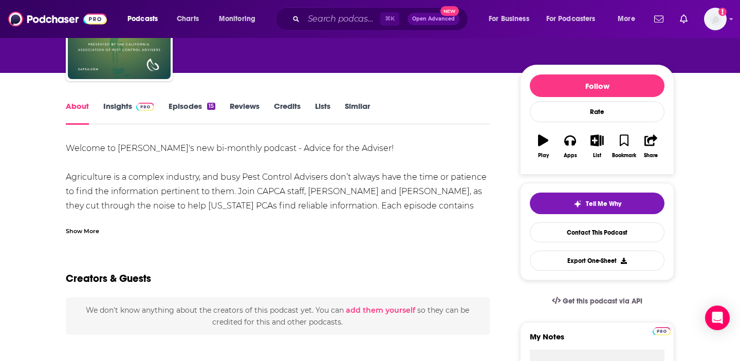
click at [132, 103] on span at bounding box center [143, 106] width 22 height 10
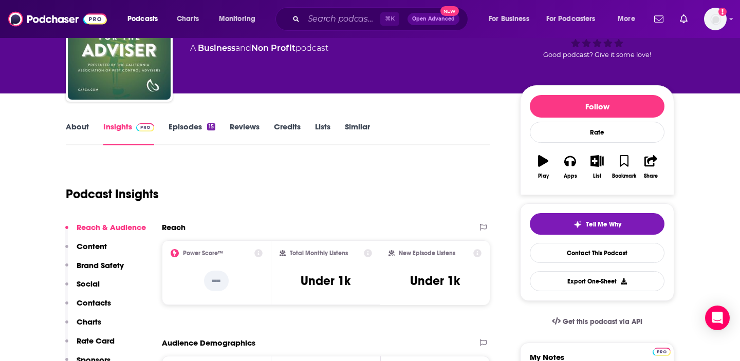
scroll to position [70, 0]
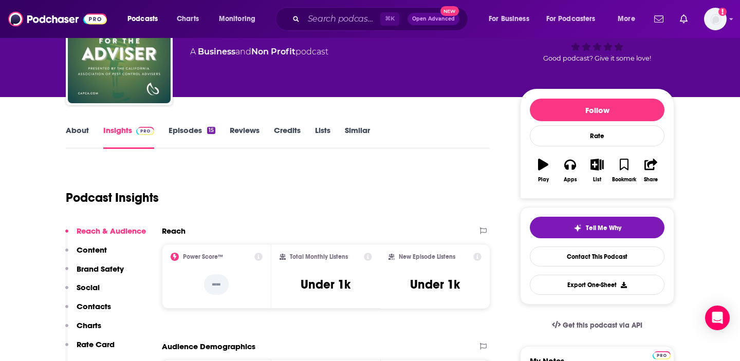
click at [79, 133] on link "About" at bounding box center [77, 137] width 23 height 24
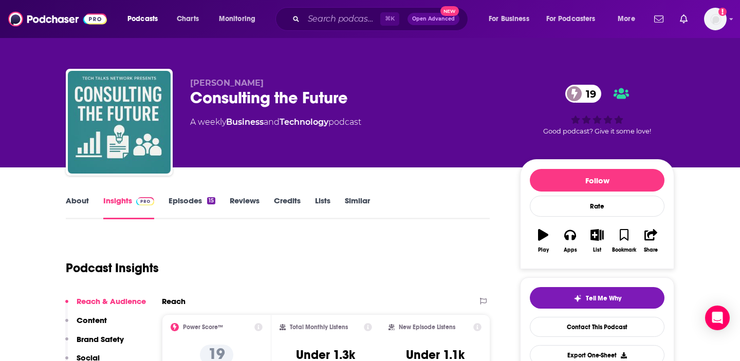
click at [77, 201] on link "About" at bounding box center [77, 208] width 23 height 24
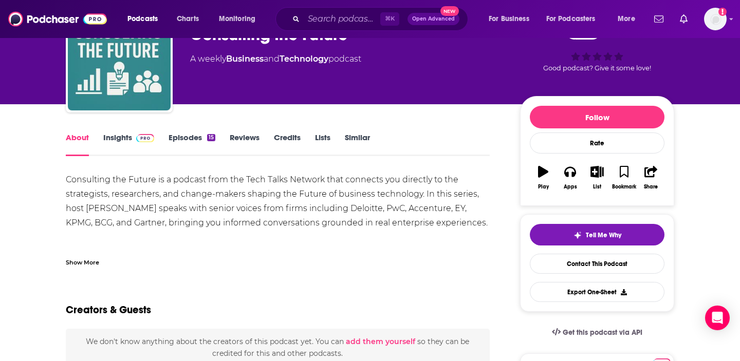
scroll to position [54, 0]
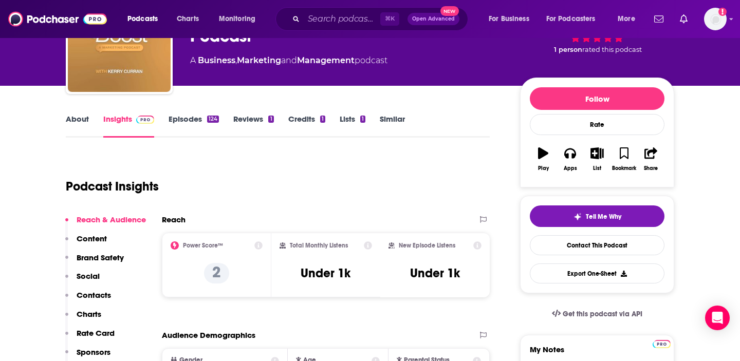
scroll to position [16, 0]
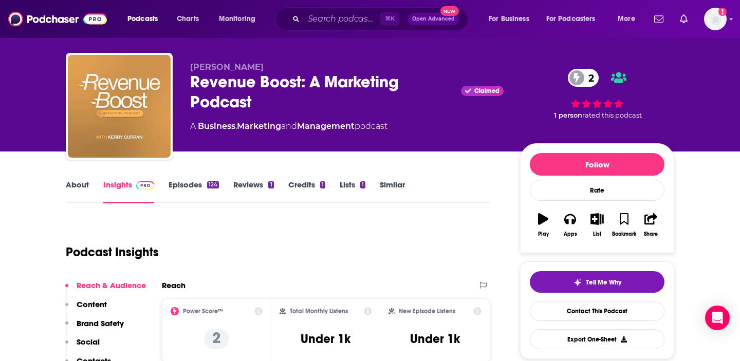
click at [75, 183] on link "About" at bounding box center [77, 192] width 23 height 24
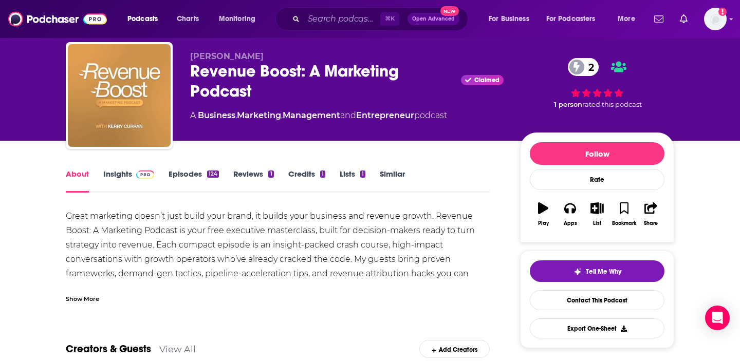
scroll to position [29, 0]
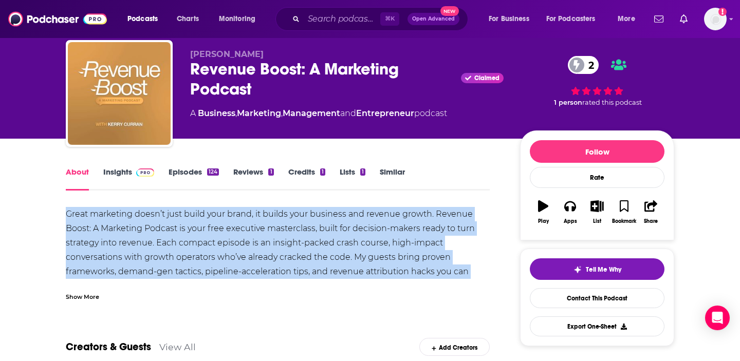
copy div "Great marketing doesn’t just build your brand, it builds your business and reve…"
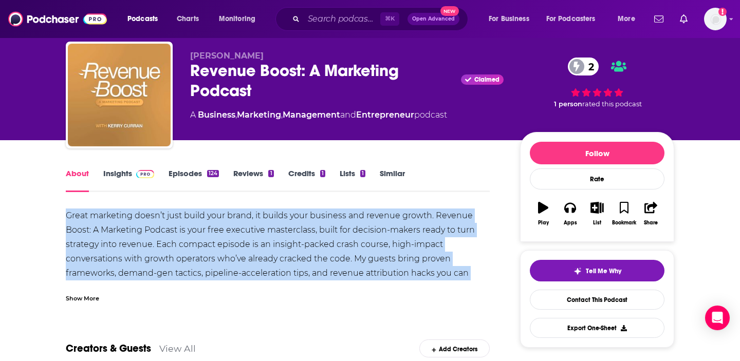
click at [236, 73] on div "Revenue Boost: A Marketing Podcast Claimed 2" at bounding box center [347, 81] width 314 height 40
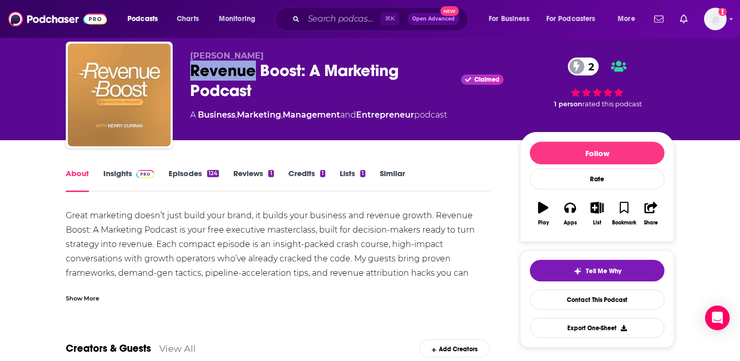
click at [236, 73] on div "Revenue Boost: A Marketing Podcast Claimed 2" at bounding box center [347, 81] width 314 height 40
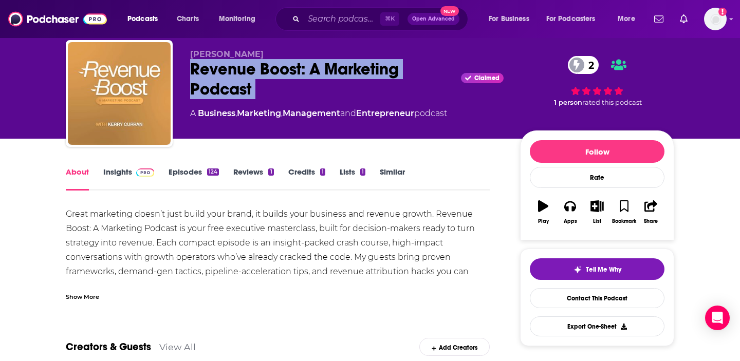
click at [236, 73] on div "Revenue Boost: A Marketing Podcast Claimed 2" at bounding box center [347, 79] width 314 height 40
copy div "Revenue Boost: A Marketing Podcast"
click at [119, 176] on link "Insights" at bounding box center [128, 179] width 51 height 24
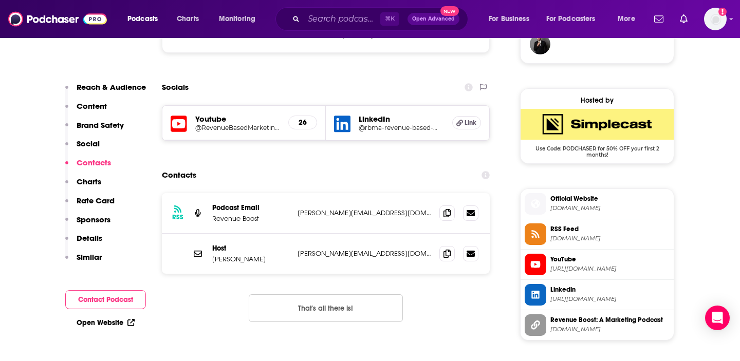
scroll to position [784, 0]
click at [446, 213] on icon at bounding box center [447, 212] width 7 height 8
click at [446, 255] on icon at bounding box center [447, 253] width 7 height 8
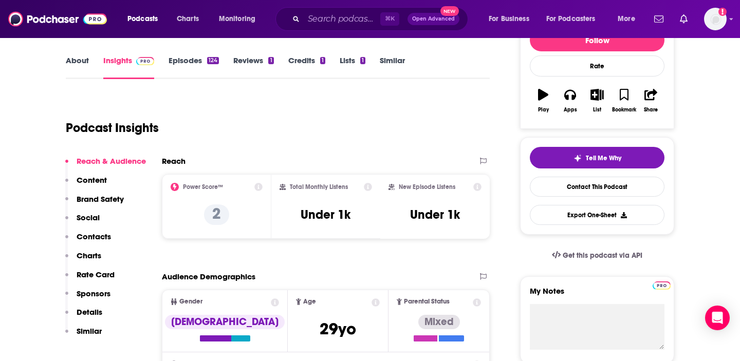
scroll to position [0, 0]
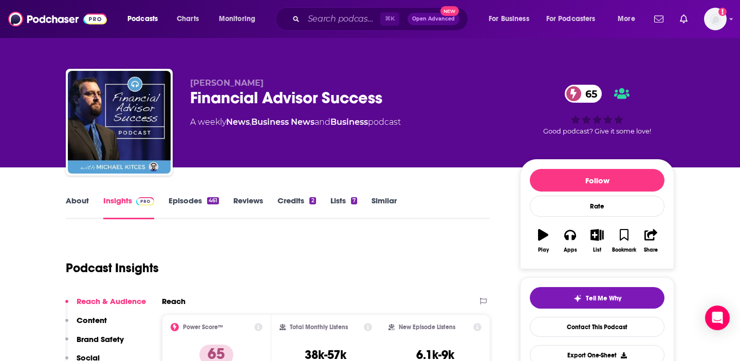
click at [239, 97] on div "Financial Advisor Success 65" at bounding box center [347, 98] width 314 height 20
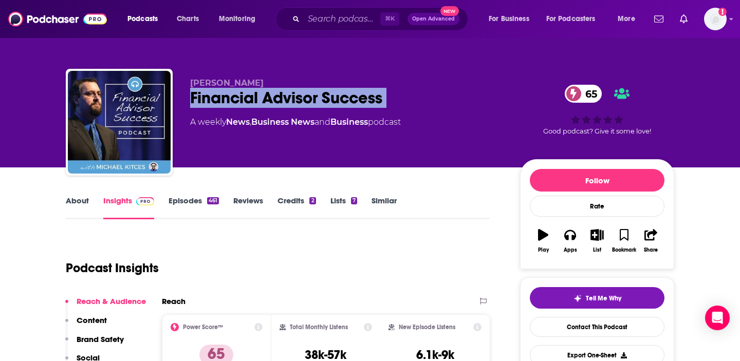
click at [239, 97] on div "Financial Advisor Success 65" at bounding box center [347, 98] width 314 height 20
copy div "Financial Advisor Success 65"
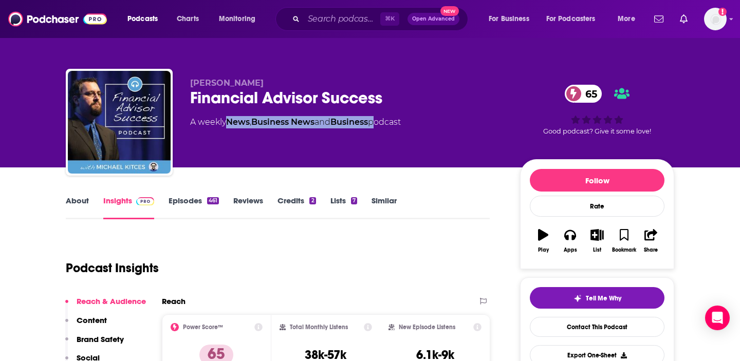
drag, startPoint x: 378, startPoint y: 122, endPoint x: 229, endPoint y: 127, distance: 149.2
click at [229, 127] on div "A weekly News , Business News and Business podcast" at bounding box center [295, 122] width 211 height 12
copy div "News , Business News and Business"
click at [227, 132] on div "[PERSON_NAME] Financial Advisor Success 65 A weekly News , Business News and Bu…" at bounding box center [347, 119] width 314 height 82
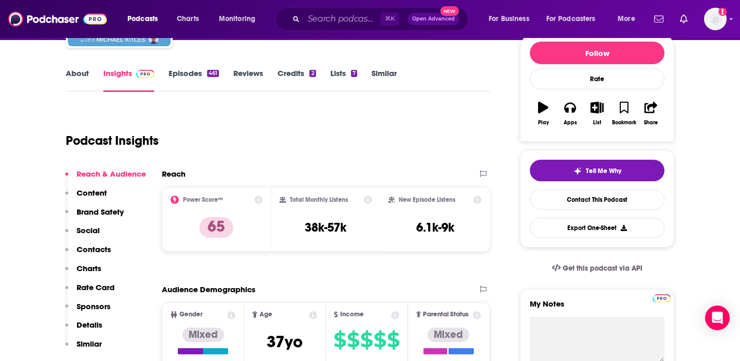
scroll to position [128, 0]
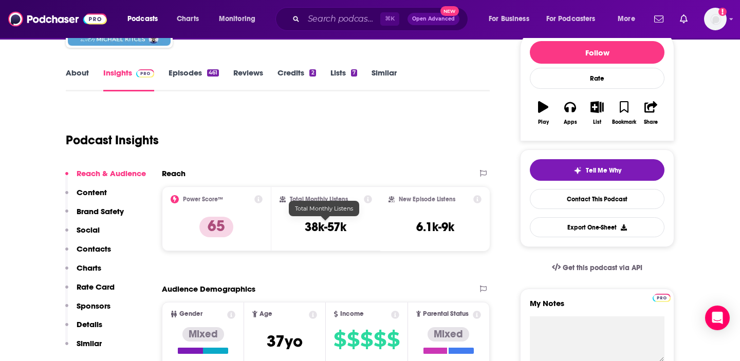
click at [306, 226] on h3 "38k-57k" at bounding box center [326, 226] width 42 height 15
copy div "38k-57k"
click at [259, 259] on div "Reach Power Score™ 65 Total Monthly Listens 38k-57k New Episode Listens 6.1k-9k" at bounding box center [326, 214] width 328 height 91
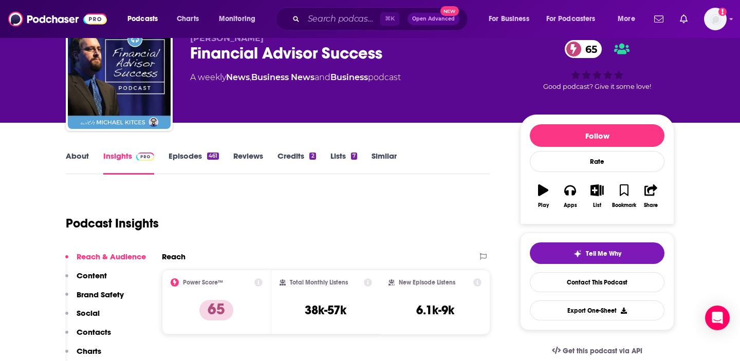
scroll to position [0, 0]
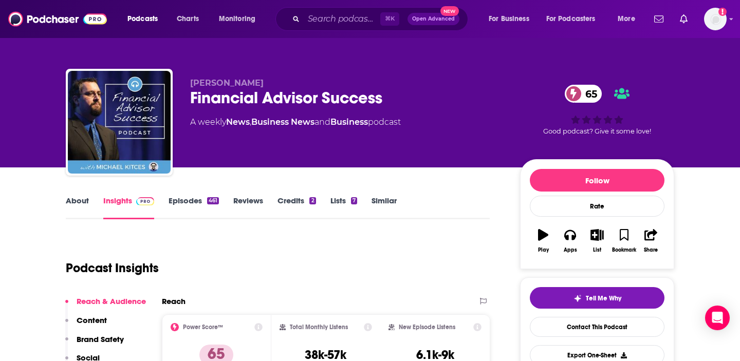
click at [77, 203] on link "About" at bounding box center [77, 208] width 23 height 24
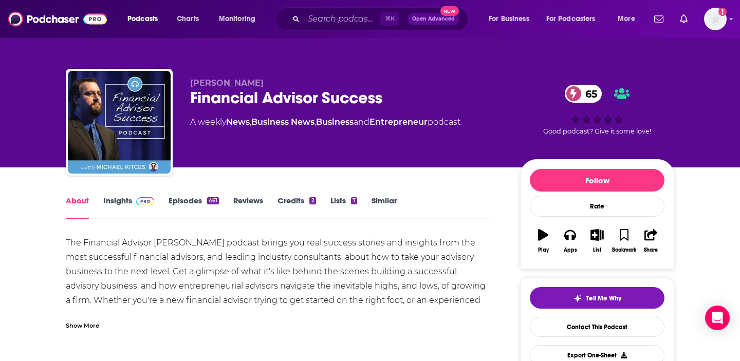
click at [169, 253] on div "The Financial Advisor Success podcast brings you real success stories and insig…" at bounding box center [278, 293] width 424 height 115
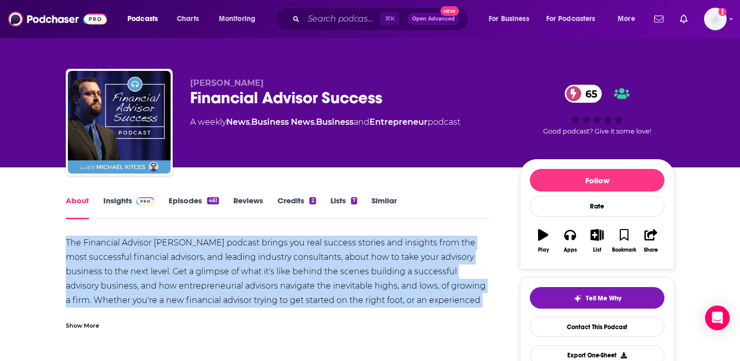
click at [169, 253] on div "The Financial Advisor Success podcast brings you real success stories and insig…" at bounding box center [278, 293] width 424 height 115
copy div "The Financial Advisor Success podcast brings you real success stories and insig…"
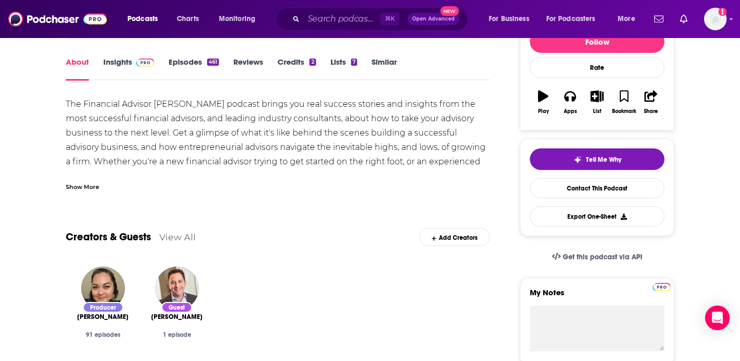
scroll to position [138, 0]
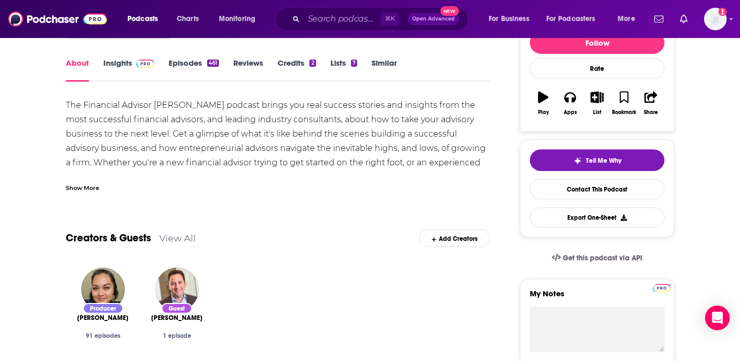
click at [81, 187] on div "Show More" at bounding box center [82, 187] width 33 height 10
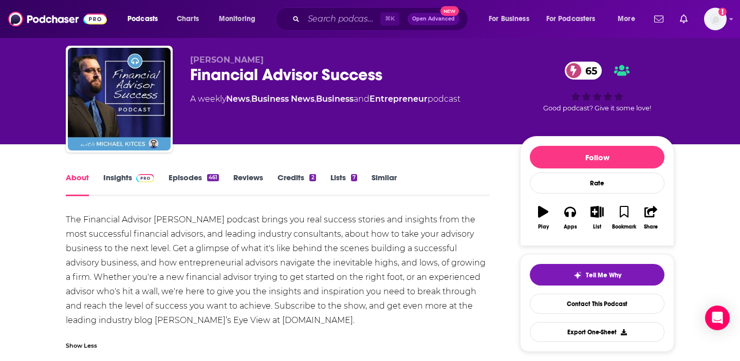
scroll to position [0, 0]
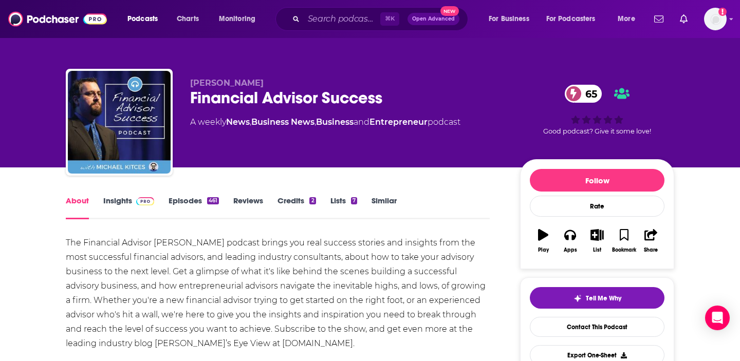
click at [121, 201] on link "Insights" at bounding box center [128, 208] width 51 height 24
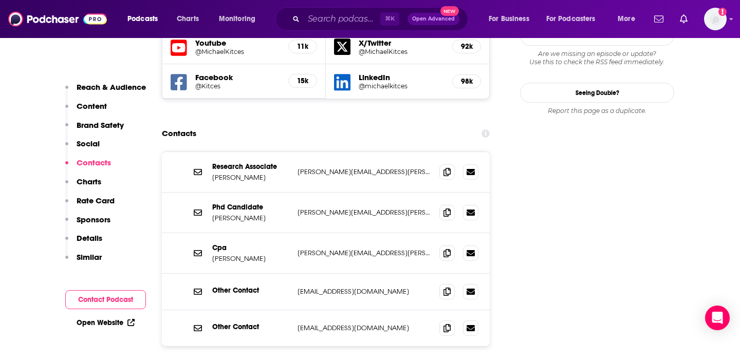
scroll to position [1206, 0]
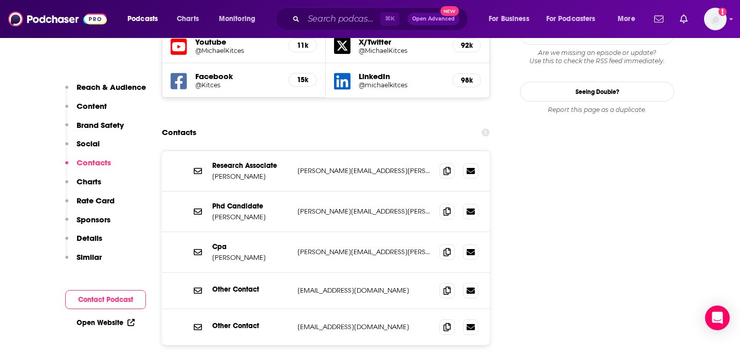
click at [275, 192] on div "Phd Candidate Michael Kitces michael@kitces.com michael@kitces.com" at bounding box center [326, 212] width 328 height 41
click at [447, 207] on icon at bounding box center [447, 211] width 7 height 8
click at [447, 167] on icon at bounding box center [447, 171] width 7 height 8
click at [444, 167] on icon at bounding box center [447, 171] width 7 height 8
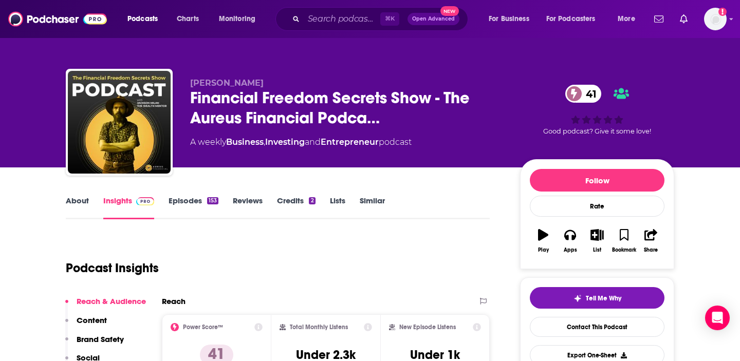
click at [88, 206] on link "About" at bounding box center [77, 208] width 23 height 24
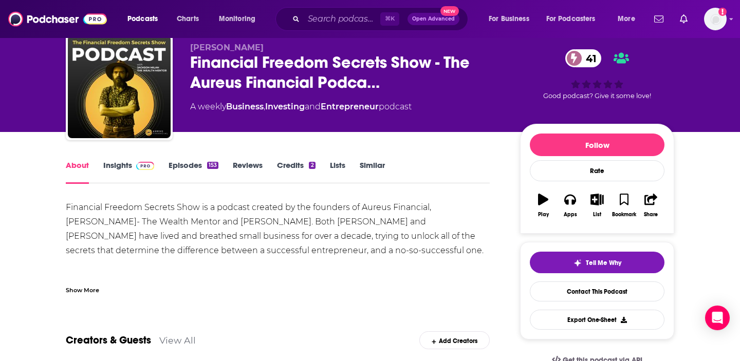
scroll to position [36, 0]
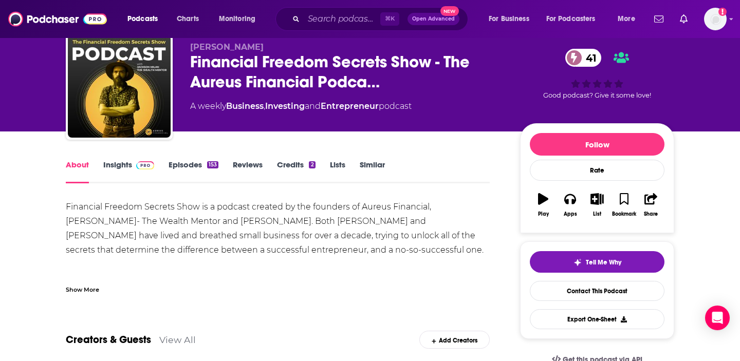
click at [88, 288] on div "Show More" at bounding box center [82, 289] width 33 height 10
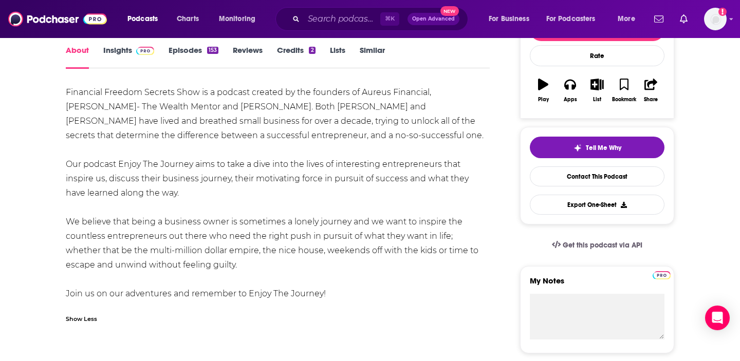
scroll to position [126, 0]
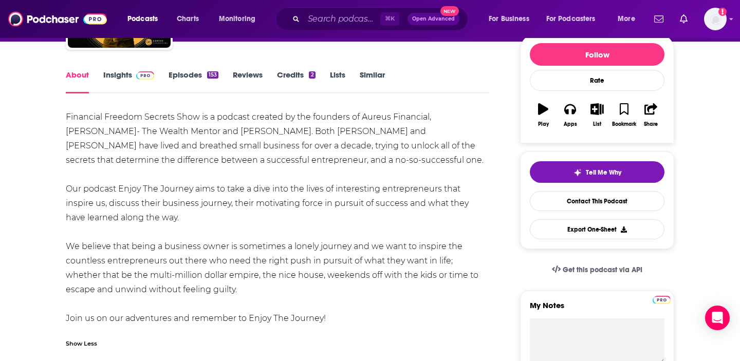
click at [121, 152] on div "Financial Freedom Secrets Show is a podcast created by the founders of Aureus F…" at bounding box center [278, 218] width 424 height 216
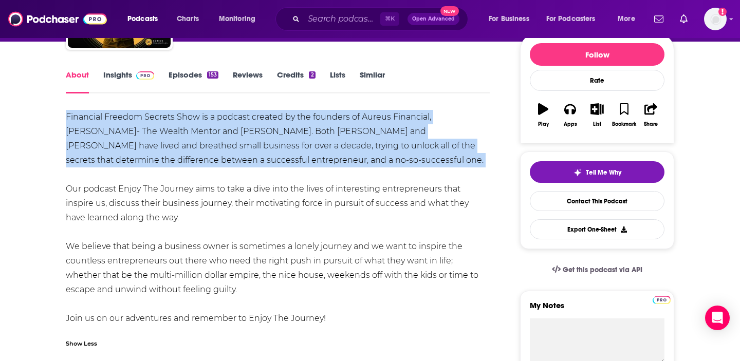
click at [121, 152] on div "Financial Freedom Secrets Show is a podcast created by the founders of Aureus F…" at bounding box center [278, 218] width 424 height 216
copy div "Financial Freedom Secrets Show is a podcast created by the founders of Aureus F…"
click at [121, 152] on div "Financial Freedom Secrets Show is a podcast created by the founders of Aureus F…" at bounding box center [278, 218] width 424 height 216
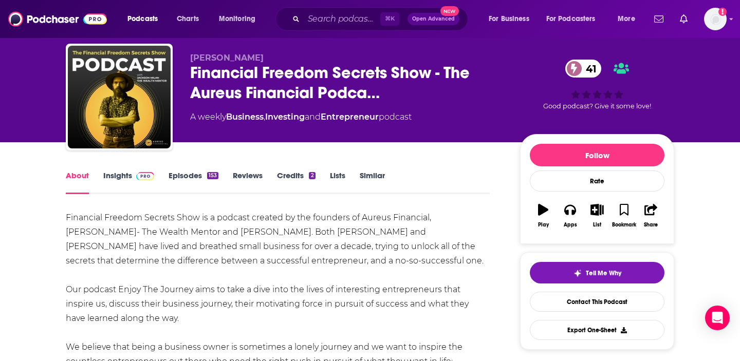
scroll to position [0, 0]
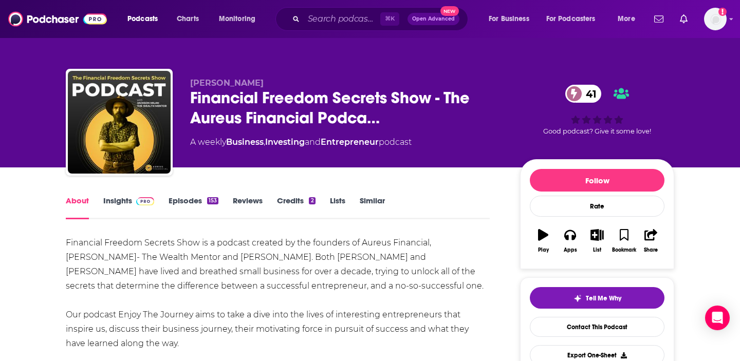
click at [124, 201] on link "Insights" at bounding box center [128, 208] width 51 height 24
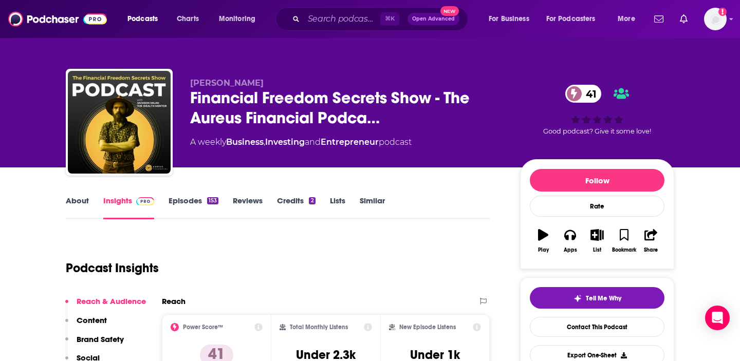
click at [247, 118] on span "Financial Freedom Secrets Show - The Aureus Financial Podca…" at bounding box center [347, 108] width 314 height 40
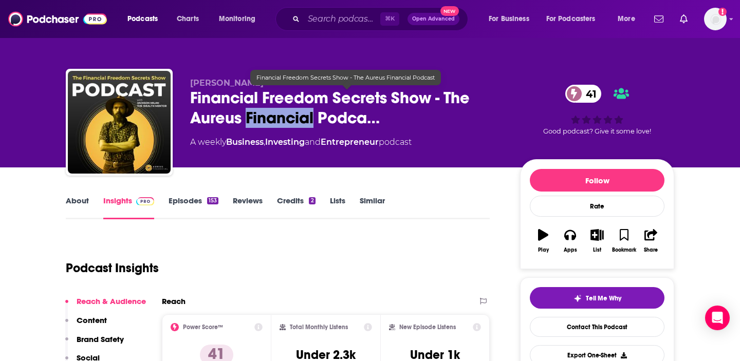
click at [247, 118] on span "Financial Freedom Secrets Show - The Aureus Financial Podca…" at bounding box center [347, 108] width 314 height 40
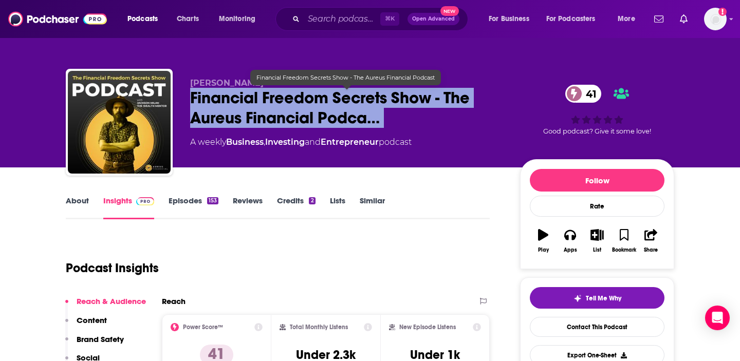
click at [247, 118] on span "Financial Freedom Secrets Show - The Aureus Financial Podca…" at bounding box center [347, 108] width 314 height 40
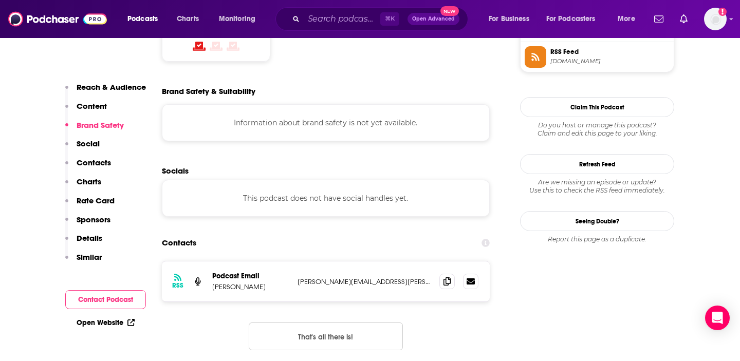
scroll to position [873, 0]
click at [447, 277] on icon at bounding box center [447, 281] width 7 height 8
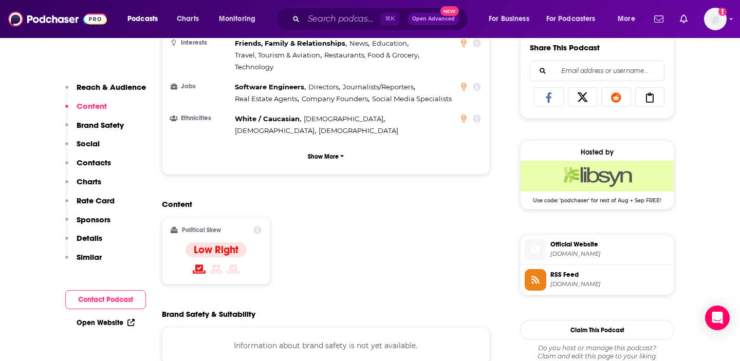
scroll to position [646, 0]
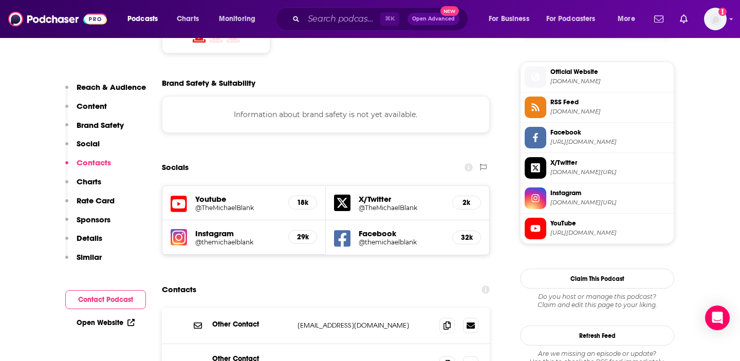
scroll to position [900, 0]
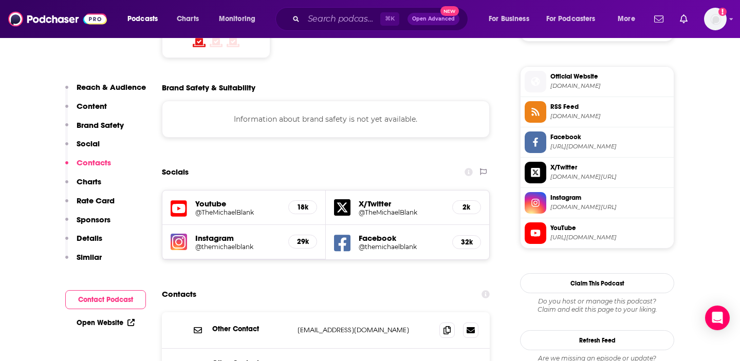
click at [587, 81] on span "Official Website" at bounding box center [610, 76] width 119 height 9
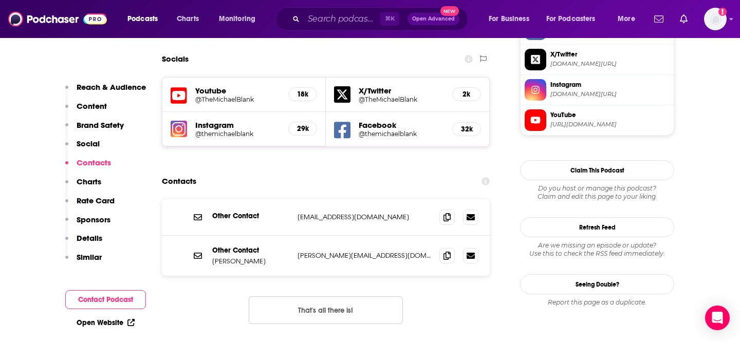
scroll to position [1019, 0]
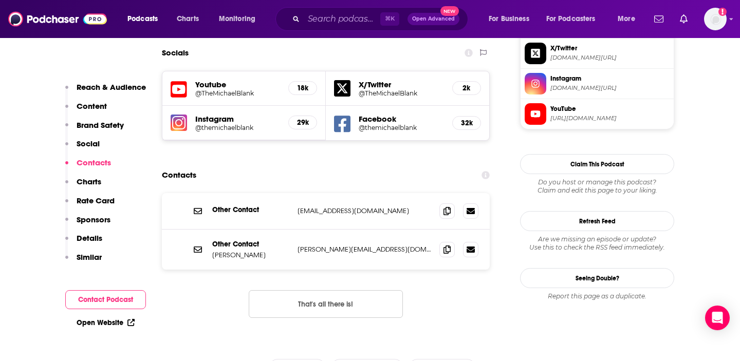
click at [354, 166] on div "Contacts" at bounding box center [326, 176] width 328 height 20
click at [450, 207] on icon at bounding box center [447, 211] width 7 height 8
click at [447, 242] on span at bounding box center [446, 249] width 15 height 15
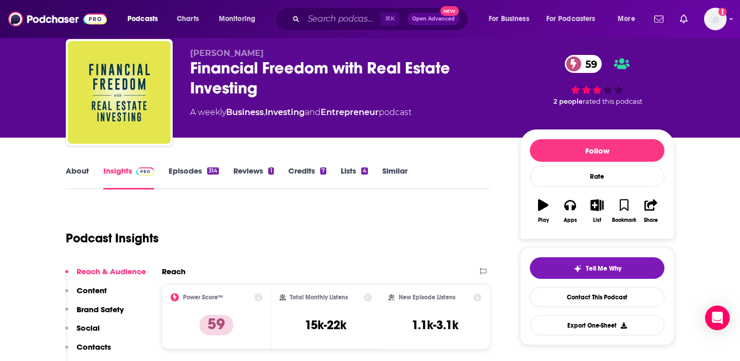
scroll to position [0, 0]
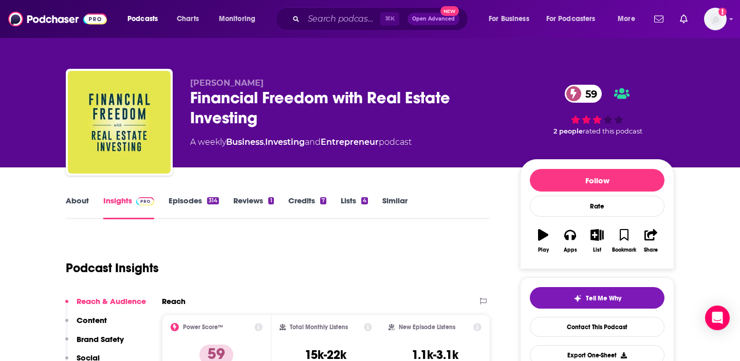
click at [77, 201] on link "About" at bounding box center [77, 208] width 23 height 24
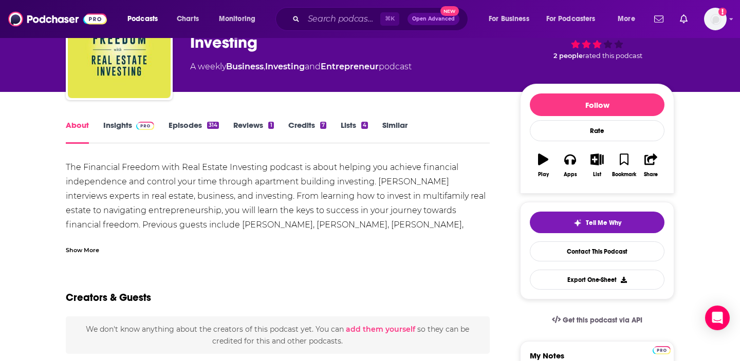
scroll to position [78, 0]
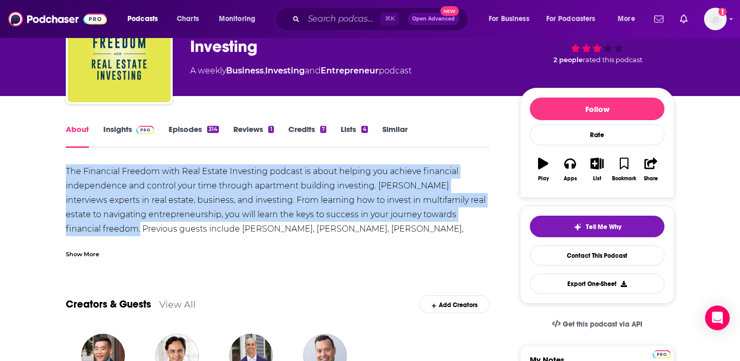
drag, startPoint x: 102, startPoint y: 227, endPoint x: 59, endPoint y: 175, distance: 67.5
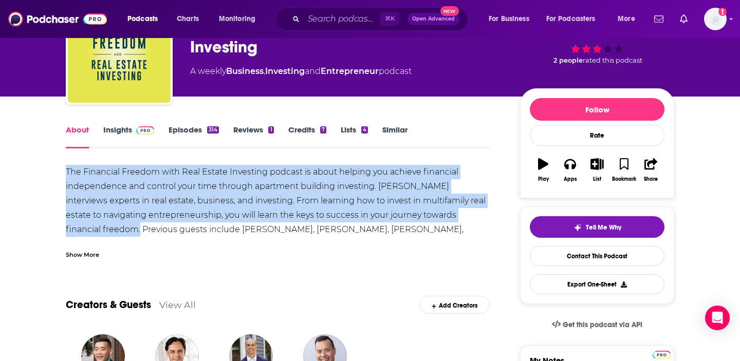
copy div "The Financial Freedom with Real Estate Investing podcast is about helping you a…"
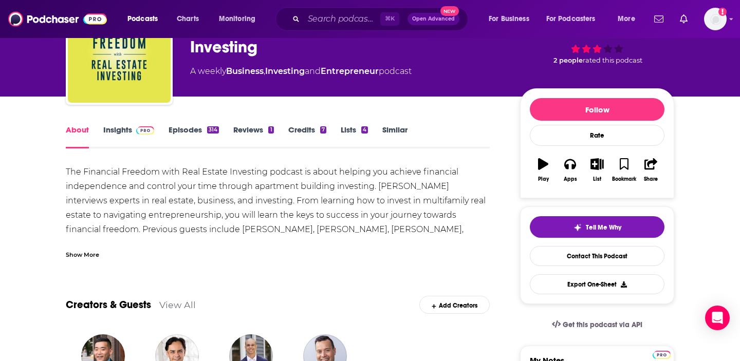
click at [118, 131] on link "Insights" at bounding box center [128, 137] width 51 height 24
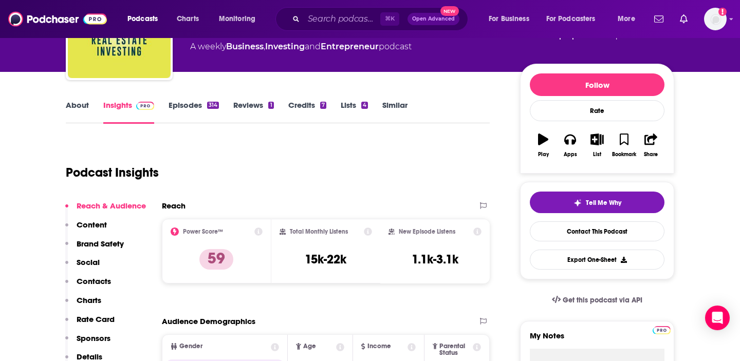
scroll to position [102, 0]
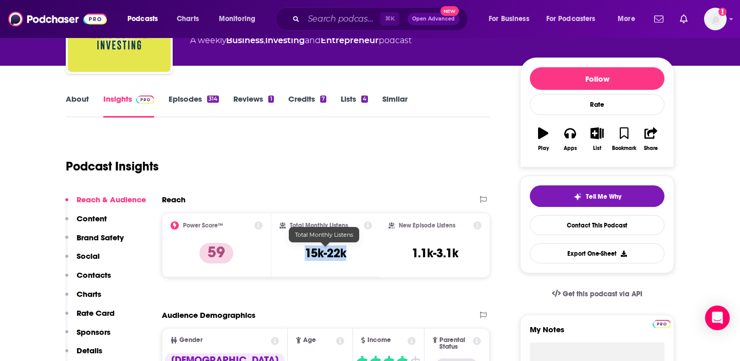
drag, startPoint x: 304, startPoint y: 252, endPoint x: 346, endPoint y: 254, distance: 42.2
click at [346, 254] on h3 "15k-22k" at bounding box center [326, 253] width 42 height 15
copy h3 "15k-22k"
click at [346, 254] on h3 "15k-22k" at bounding box center [326, 253] width 42 height 15
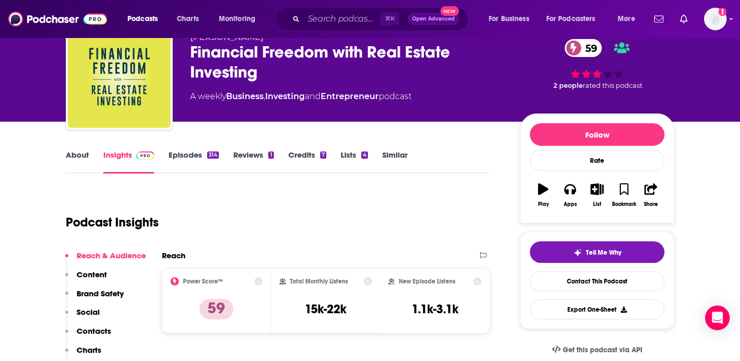
scroll to position [39, 0]
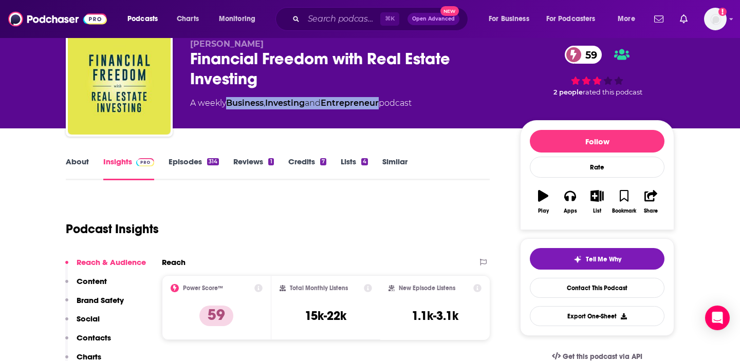
drag, startPoint x: 227, startPoint y: 103, endPoint x: 386, endPoint y: 105, distance: 158.8
click at [386, 105] on div "A weekly Business , Investing and Entrepreneur podcast" at bounding box center [301, 103] width 222 height 12
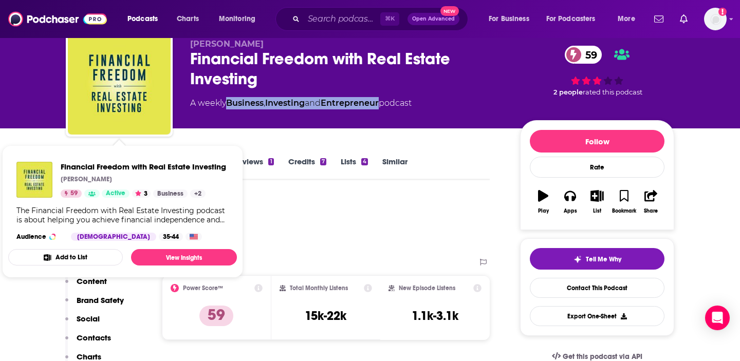
copy div "Business , Investing and Entrepreneur"
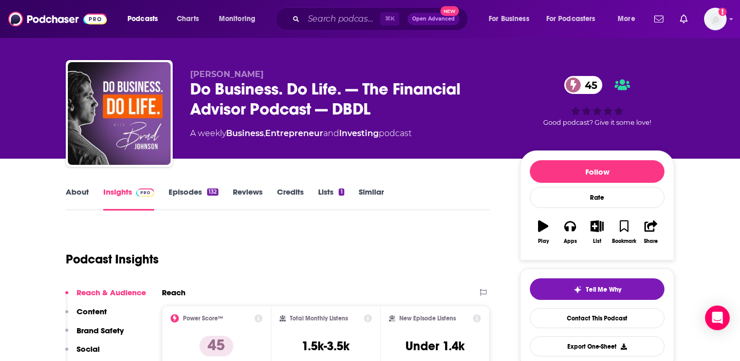
scroll to position [11, 0]
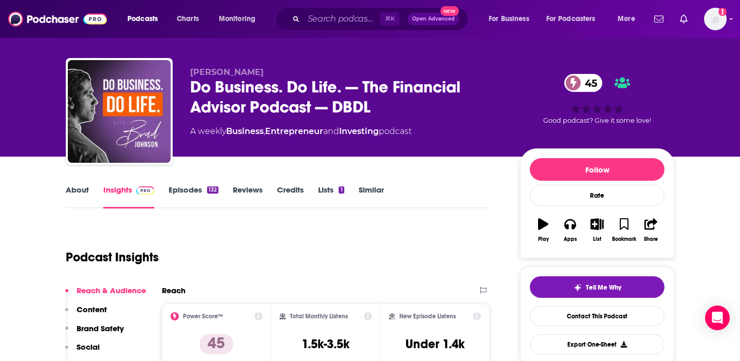
click at [83, 189] on link "About" at bounding box center [77, 197] width 23 height 24
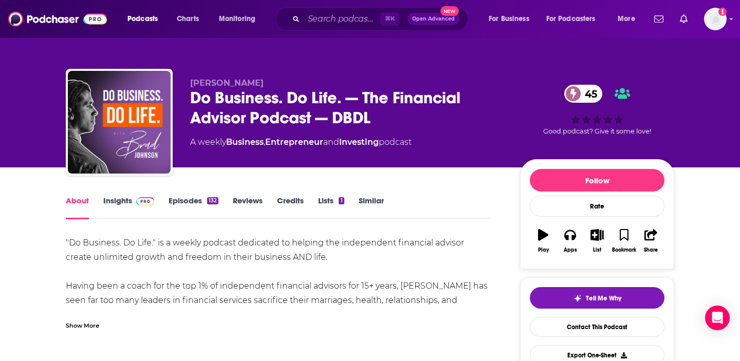
click at [79, 324] on div "Show More" at bounding box center [82, 325] width 33 height 10
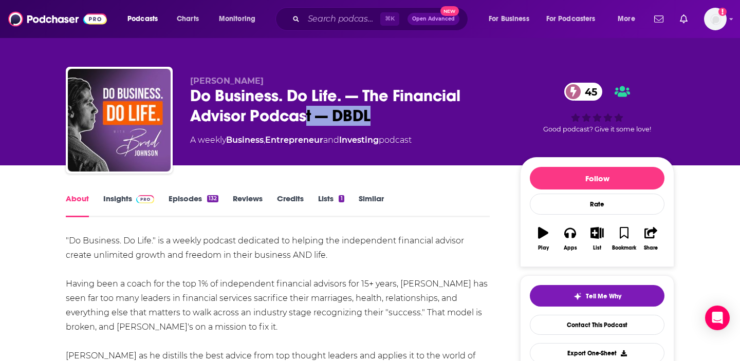
scroll to position [2, 0]
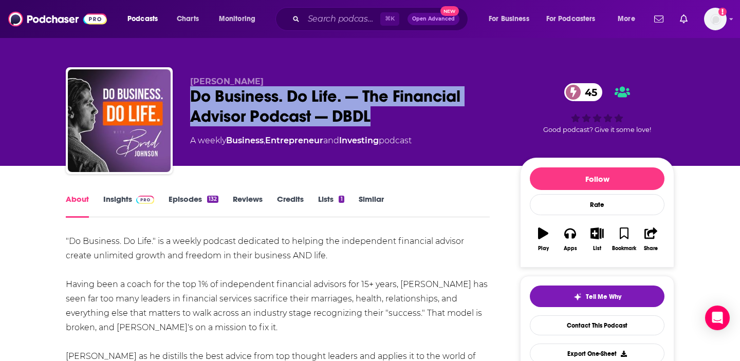
drag, startPoint x: 371, startPoint y: 118, endPoint x: 192, endPoint y: 100, distance: 179.8
click at [192, 100] on div "Do Business. Do Life. — The Financial Advisor Podcast — DBDL 45" at bounding box center [347, 106] width 314 height 40
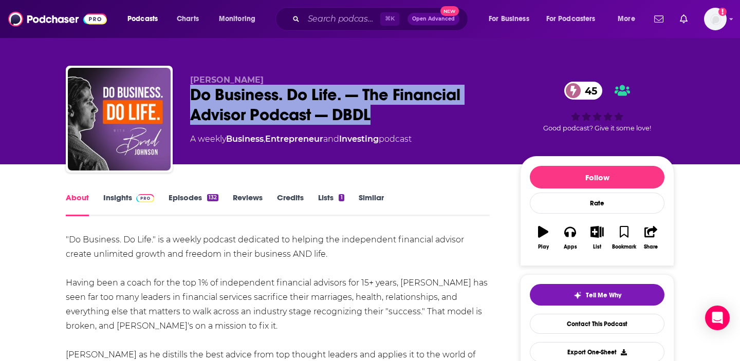
scroll to position [5, 0]
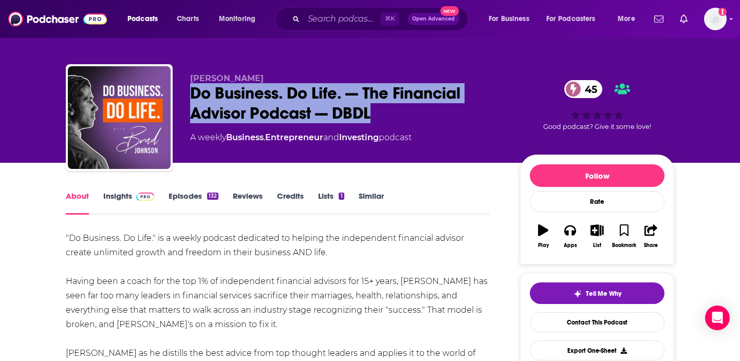
copy h1 "Do Business. Do Life. — The Financial Advisor Podcast — DBDL"
click at [191, 100] on div "Do Business. Do Life. — The Financial Advisor Podcast — DBDL 45" at bounding box center [347, 103] width 314 height 40
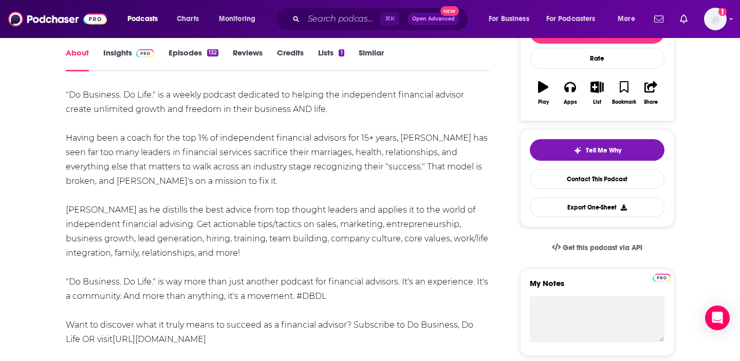
scroll to position [146, 0]
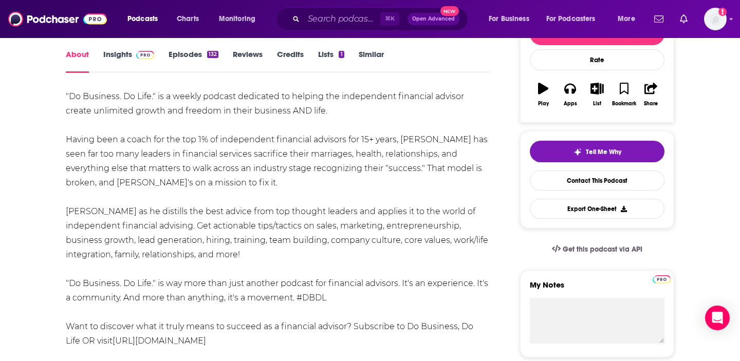
click at [137, 108] on div ""Do Business. Do Life." is a weekly podcast dedicated to helping the independen…" at bounding box center [278, 218] width 424 height 259
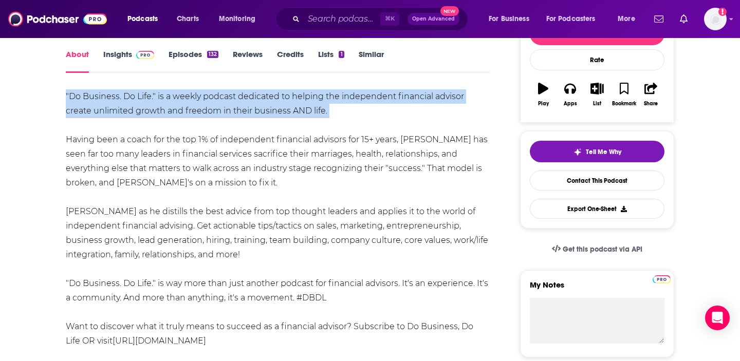
click at [137, 108] on div ""Do Business. Do Life." is a weekly podcast dedicated to helping the independen…" at bounding box center [278, 218] width 424 height 259
copy div ""Do Business. Do Life." is a weekly podcast dedicated to helping the independen…"
click at [137, 108] on div ""Do Business. Do Life." is a weekly podcast dedicated to helping the independen…" at bounding box center [278, 218] width 424 height 259
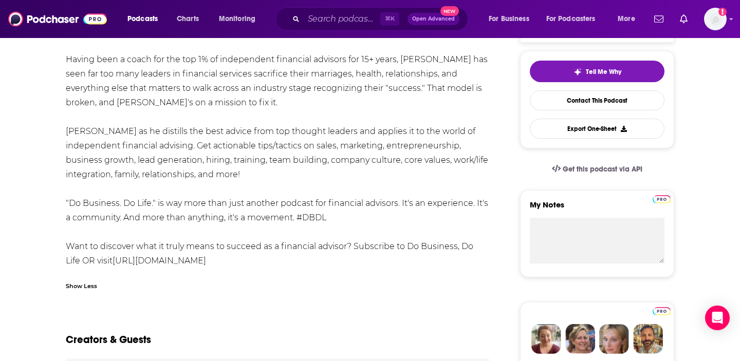
scroll to position [234, 0]
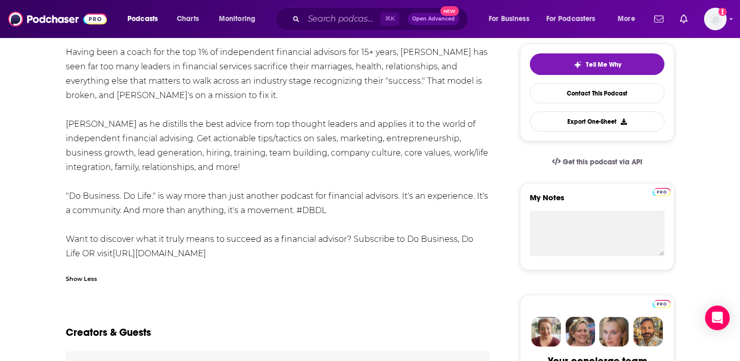
click at [123, 159] on div ""Do Business. Do Life." is a weekly podcast dedicated to helping the independen…" at bounding box center [278, 131] width 424 height 259
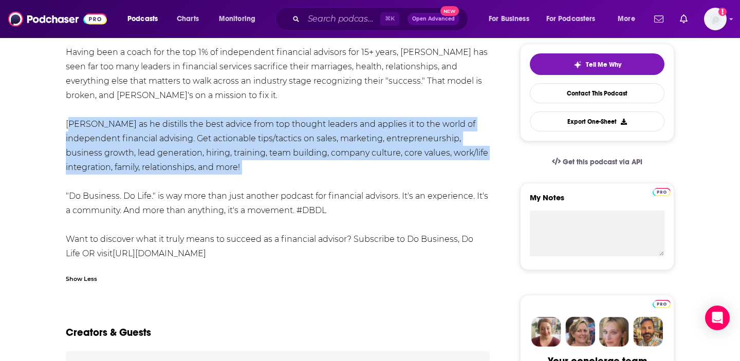
click at [123, 159] on div ""Do Business. Do Life." is a weekly podcast dedicated to helping the independen…" at bounding box center [278, 131] width 424 height 259
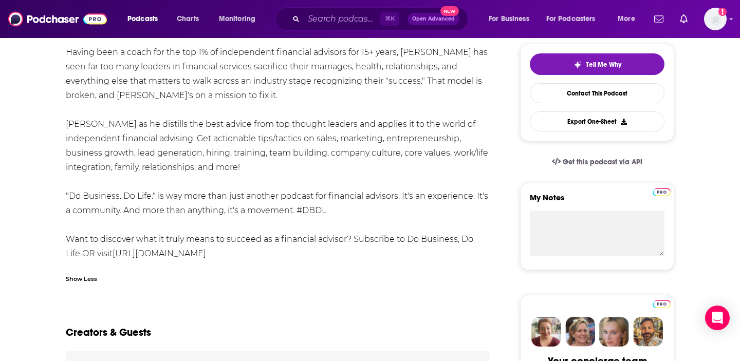
click at [164, 195] on div ""Do Business. Do Life." is a weekly podcast dedicated to helping the independen…" at bounding box center [278, 131] width 424 height 259
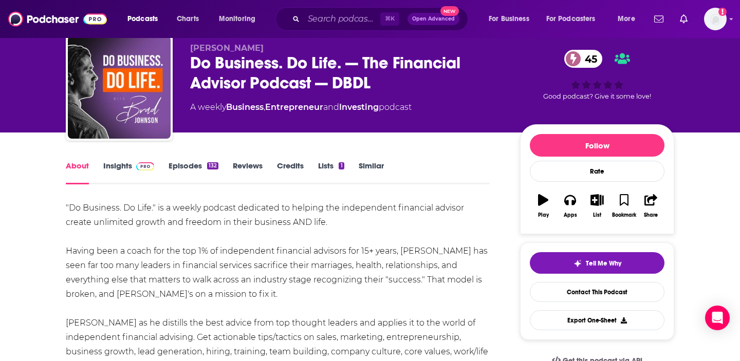
scroll to position [0, 0]
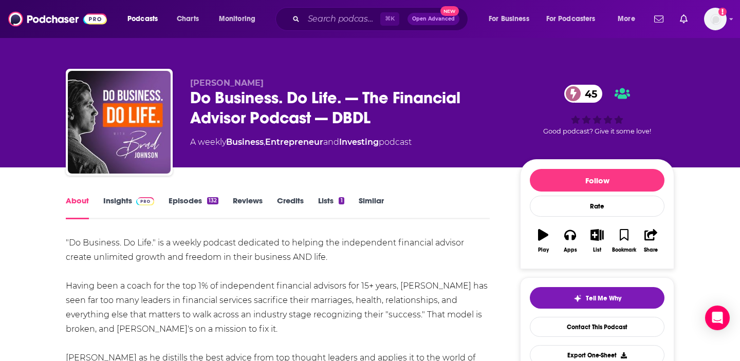
click at [114, 203] on link "Insights" at bounding box center [128, 208] width 51 height 24
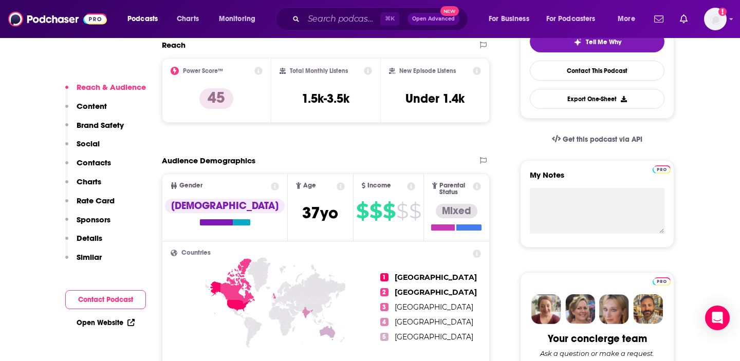
scroll to position [254, 0]
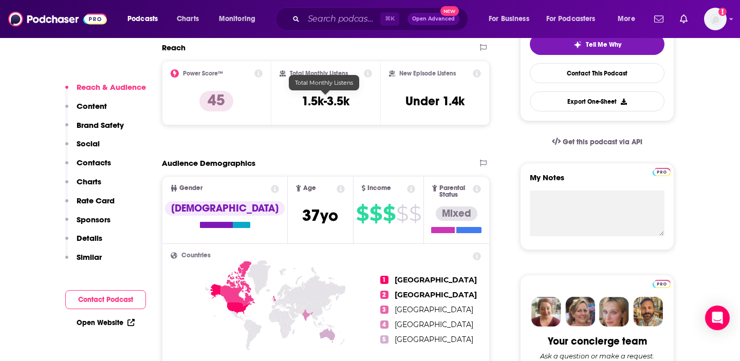
click at [311, 101] on h3 "1.5k-3.5k" at bounding box center [326, 101] width 48 height 15
copy div "1.5k-3.5k"
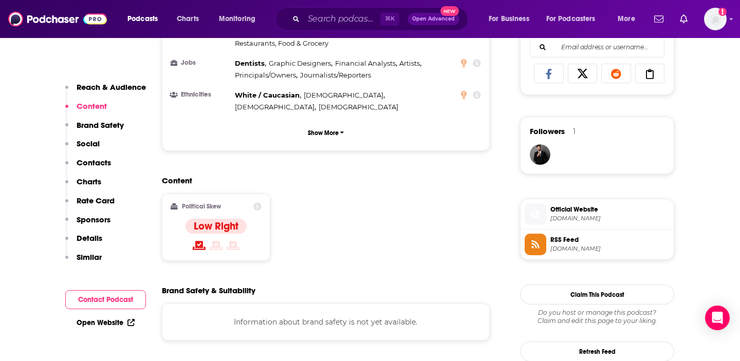
scroll to position [679, 0]
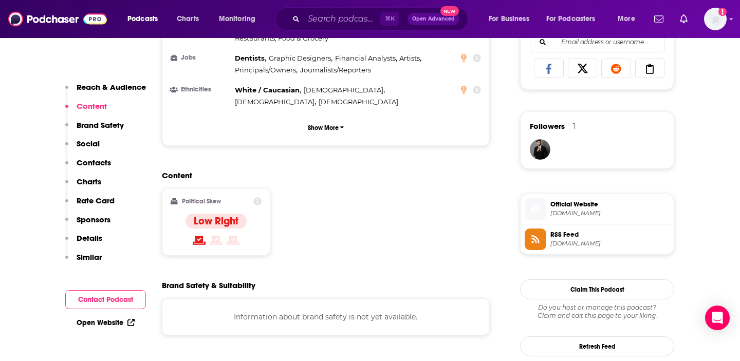
click at [407, 182] on div "Content Political Skew Low Right" at bounding box center [326, 218] width 328 height 94
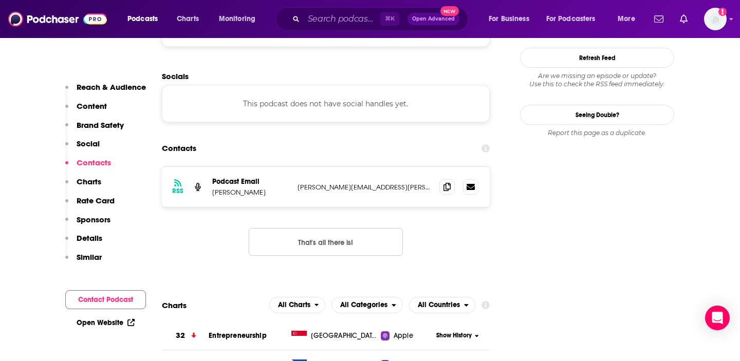
scroll to position [968, 0]
click at [448, 181] on icon at bounding box center [447, 185] width 7 height 8
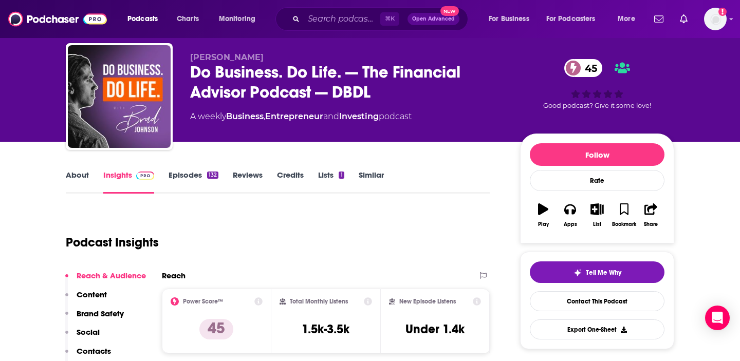
scroll to position [0, 0]
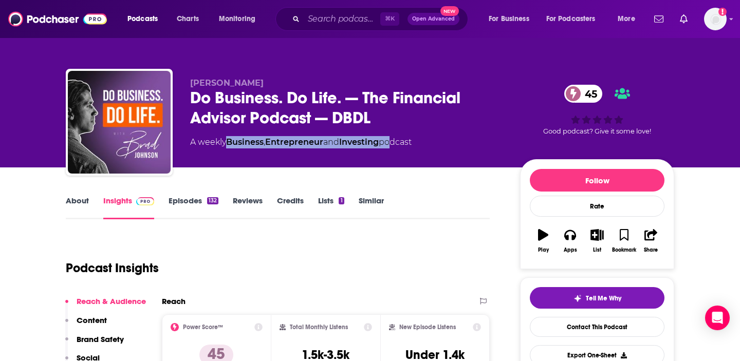
drag, startPoint x: 227, startPoint y: 142, endPoint x: 392, endPoint y: 142, distance: 165.0
click at [392, 142] on div "A weekly Business , Entrepreneur and Investing podcast" at bounding box center [301, 142] width 222 height 12
drag, startPoint x: 421, startPoint y: 142, endPoint x: 229, endPoint y: 148, distance: 192.8
click at [229, 148] on div "A weekly Business , Entrepreneur and Investing podcast" at bounding box center [347, 142] width 314 height 12
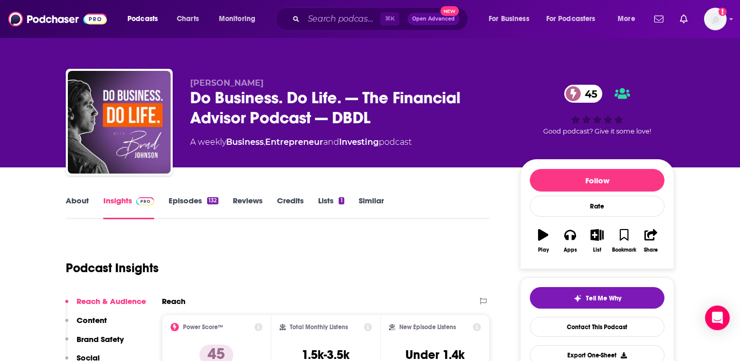
copy div "Business , Entrepreneur and Investing podcast"
click at [228, 148] on div "A weekly Business , Entrepreneur and Investing podcast" at bounding box center [301, 142] width 222 height 12
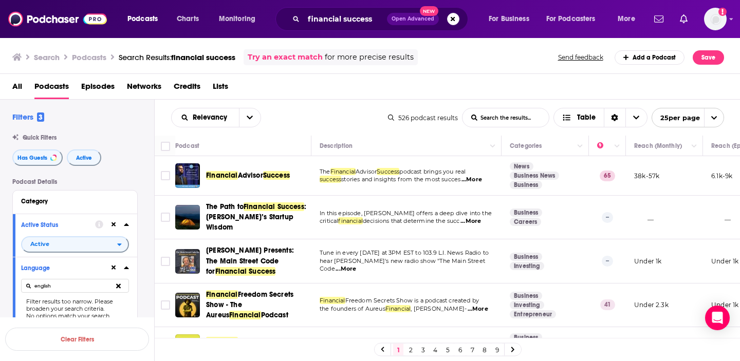
scroll to position [683, 1]
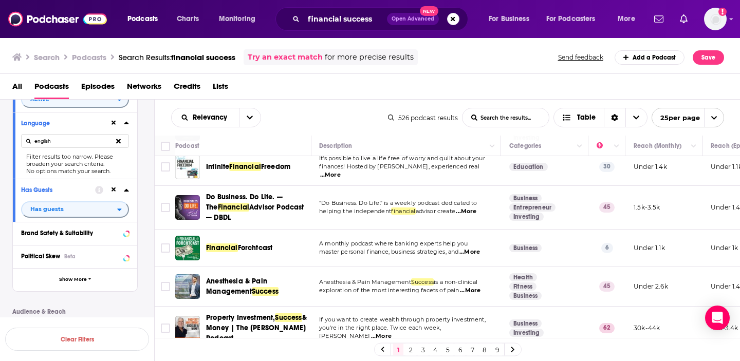
click at [410, 350] on link "2" at bounding box center [411, 350] width 10 height 12
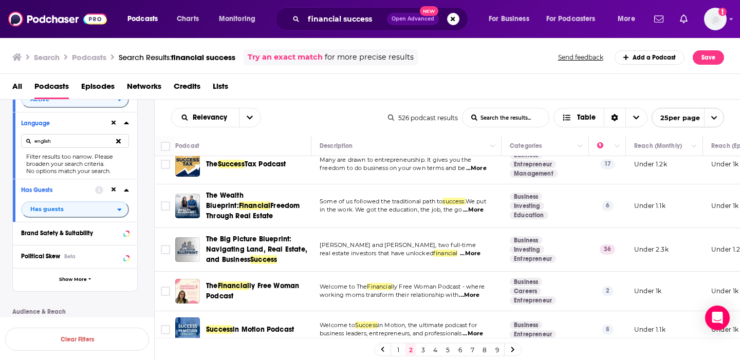
scroll to position [838, 0]
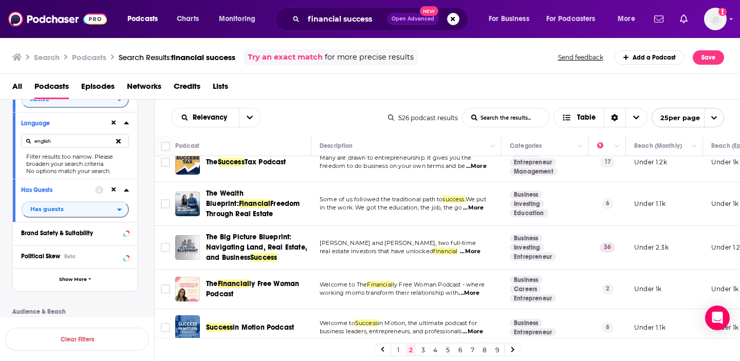
click at [423, 347] on link "3" at bounding box center [423, 350] width 10 height 12
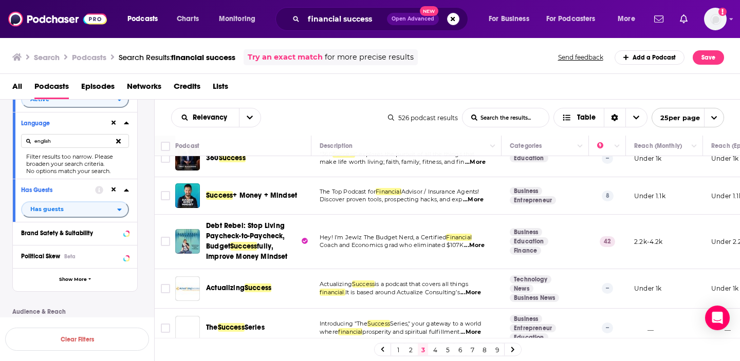
scroll to position [97, 0]
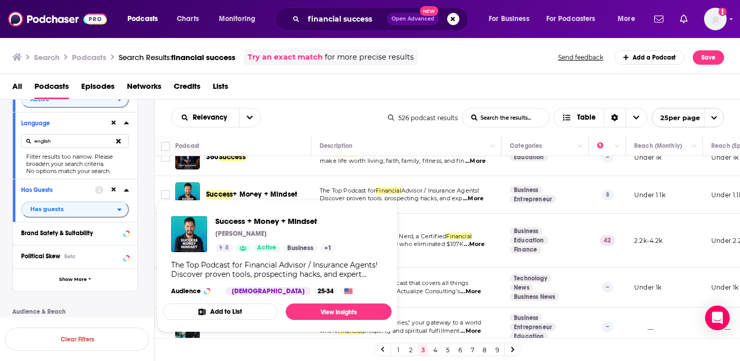
click at [474, 210] on td "The Top Podcast for Financial Advisor / Insurance Agents! Discover proven tools…" at bounding box center [406, 195] width 190 height 38
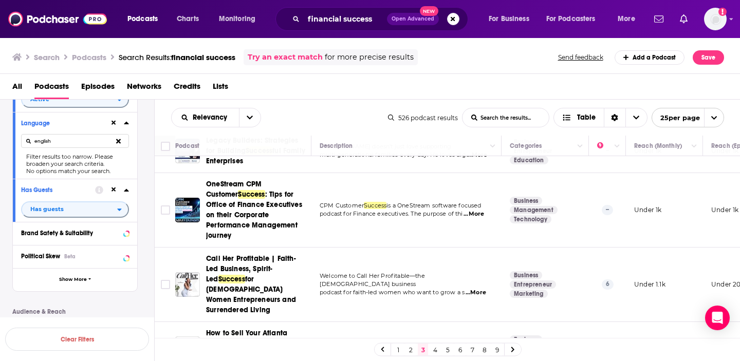
scroll to position [877, 0]
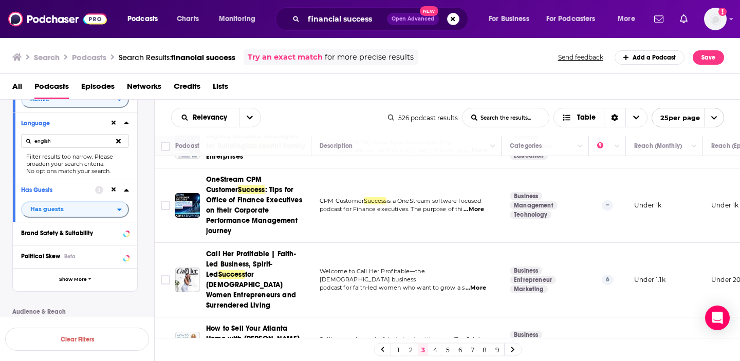
click at [437, 350] on link "4" at bounding box center [435, 350] width 10 height 12
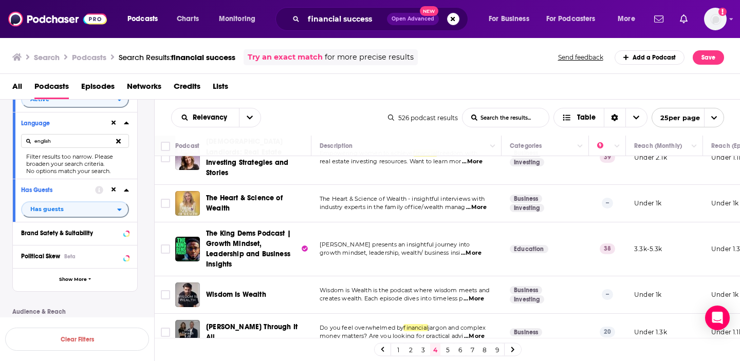
scroll to position [812, 0]
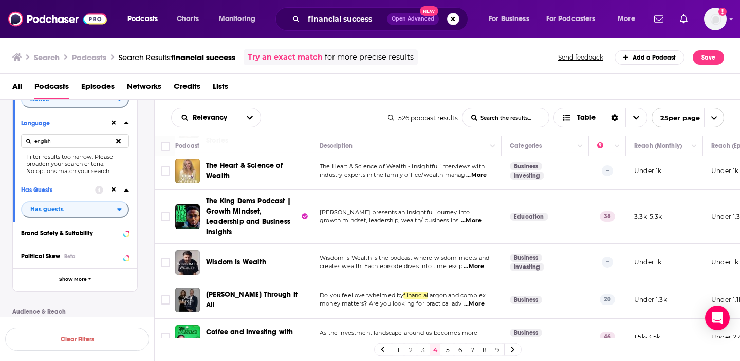
click at [449, 352] on link "5" at bounding box center [448, 350] width 10 height 12
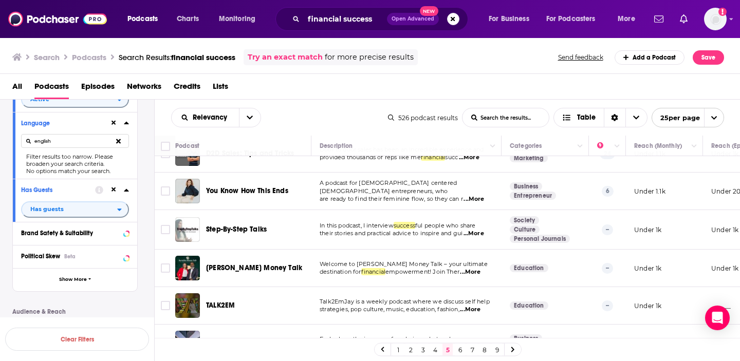
scroll to position [771, 0]
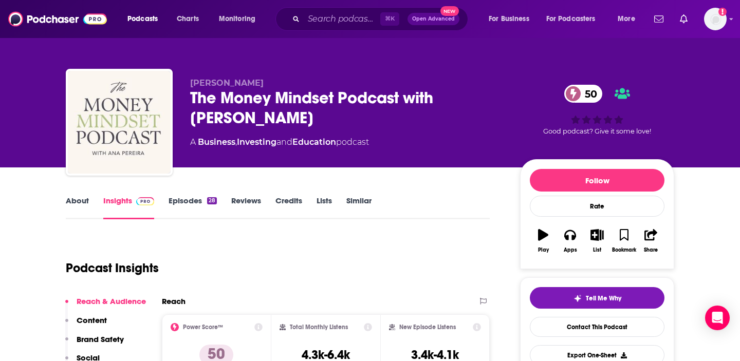
click at [86, 197] on link "About" at bounding box center [77, 208] width 23 height 24
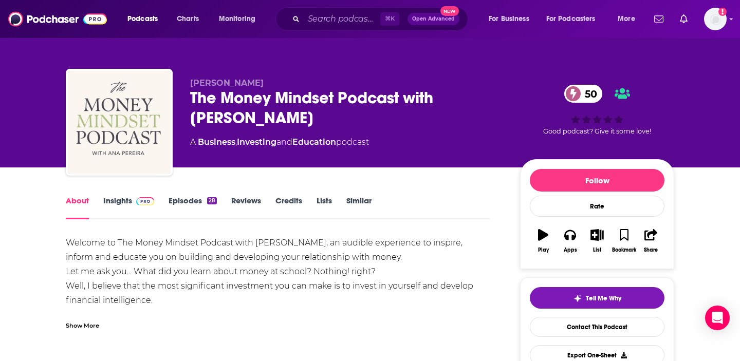
click at [86, 325] on div "Show More" at bounding box center [82, 325] width 33 height 10
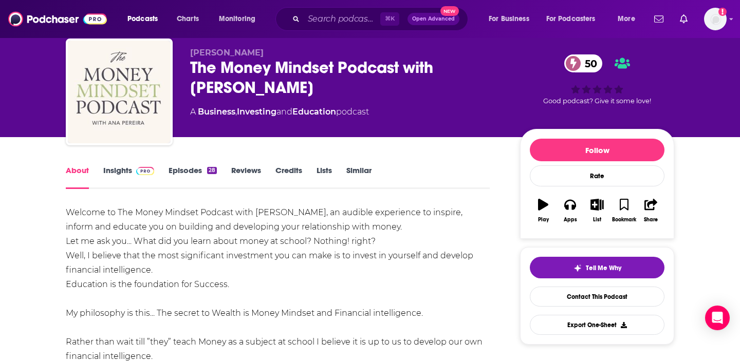
scroll to position [12, 0]
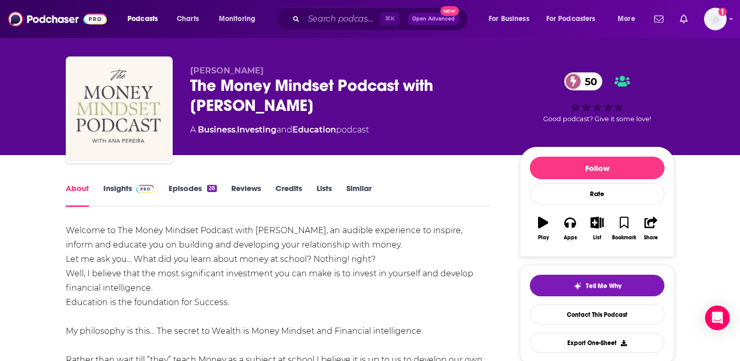
click at [122, 186] on link "Insights" at bounding box center [128, 196] width 51 height 24
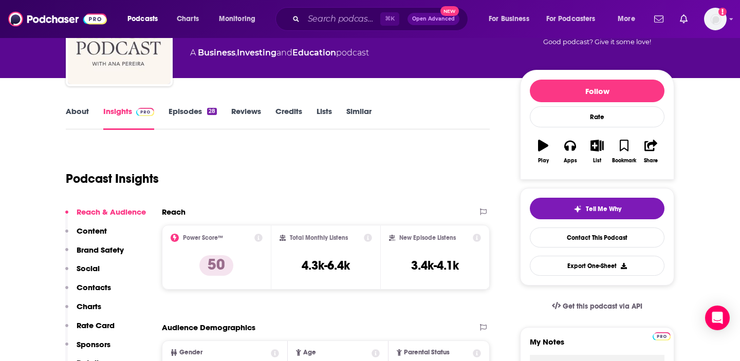
scroll to position [98, 0]
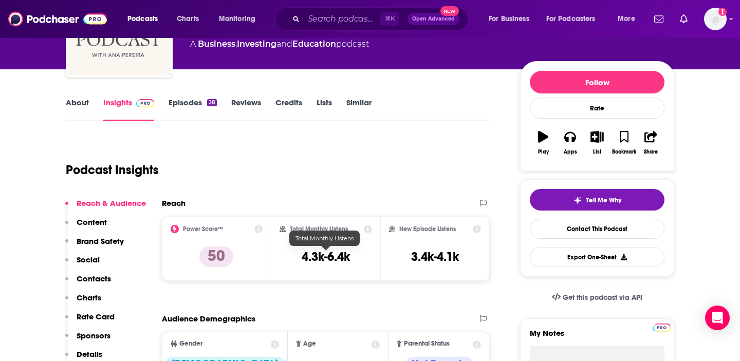
click at [322, 255] on h3 "4.3k-6.4k" at bounding box center [326, 256] width 48 height 15
copy div "4.3k-6.4k"
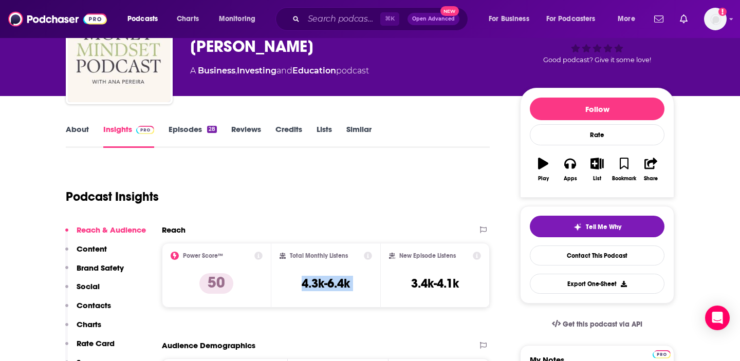
click at [79, 129] on link "About" at bounding box center [77, 136] width 23 height 24
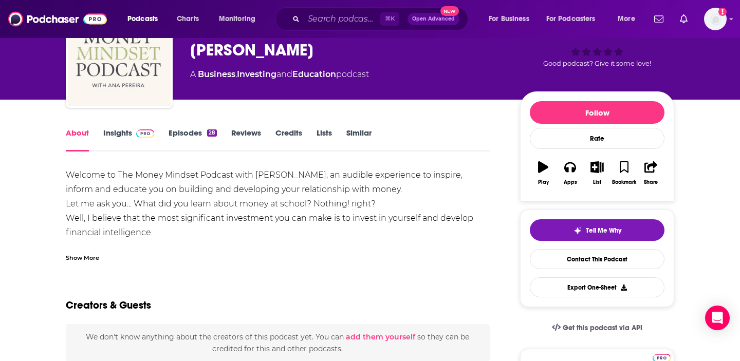
scroll to position [70, 0]
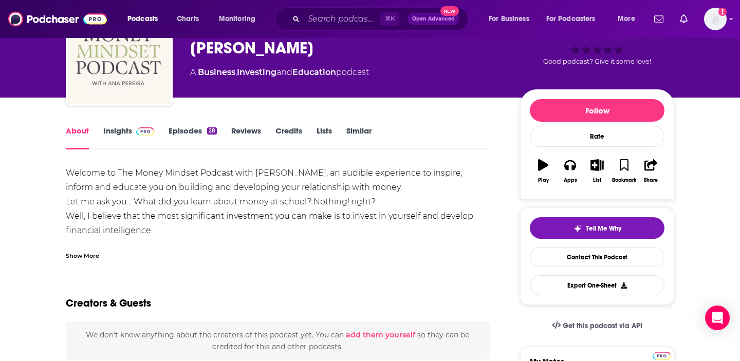
click at [91, 252] on div "Show More" at bounding box center [82, 255] width 33 height 10
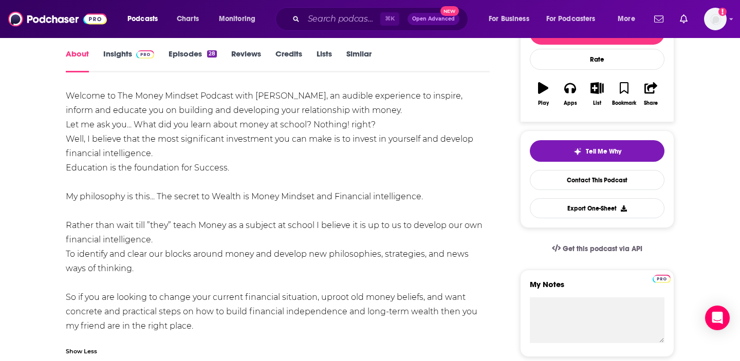
scroll to position [144, 0]
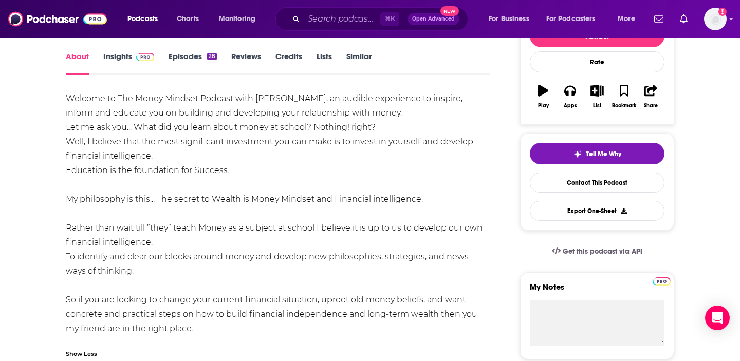
click at [122, 60] on link "Insights" at bounding box center [128, 63] width 51 height 24
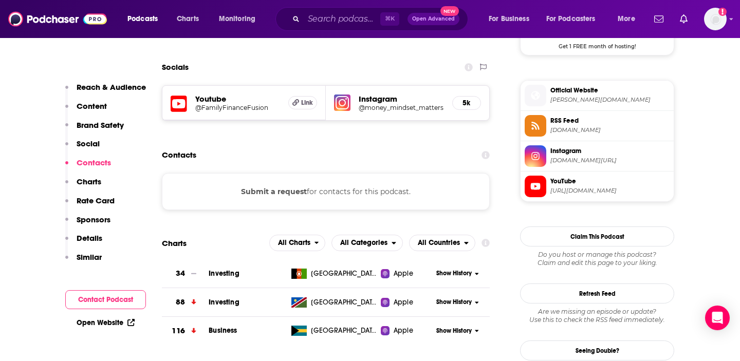
scroll to position [803, 0]
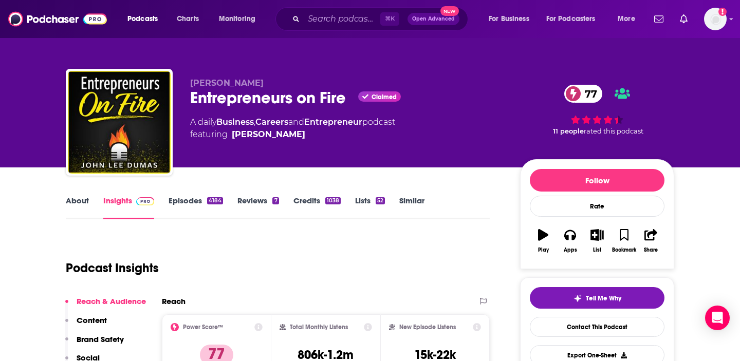
click at [82, 204] on link "About" at bounding box center [77, 208] width 23 height 24
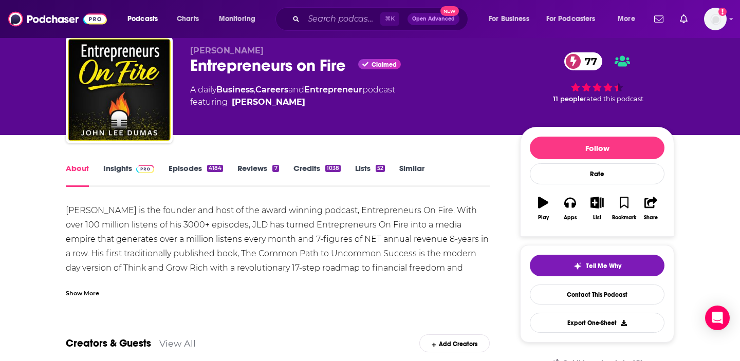
scroll to position [21, 0]
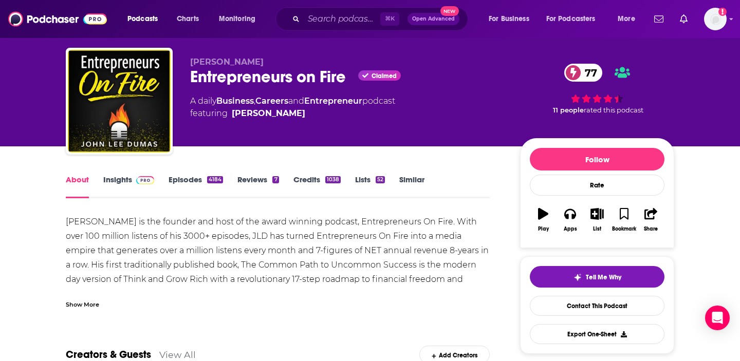
click at [80, 306] on div "Show More" at bounding box center [82, 304] width 33 height 10
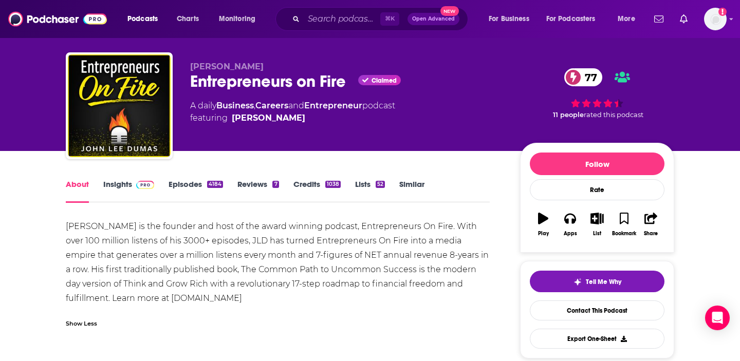
scroll to position [17, 0]
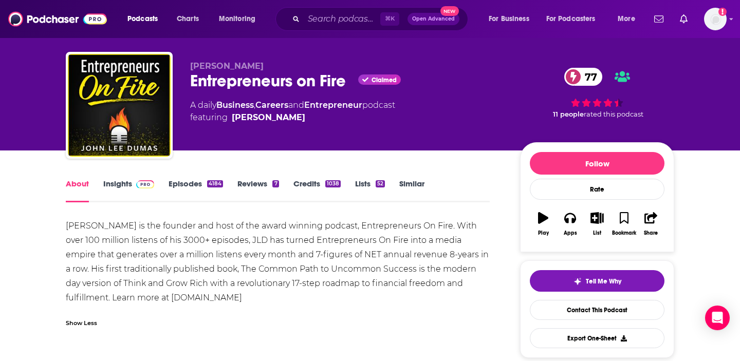
click at [114, 184] on link "Insights" at bounding box center [128, 191] width 51 height 24
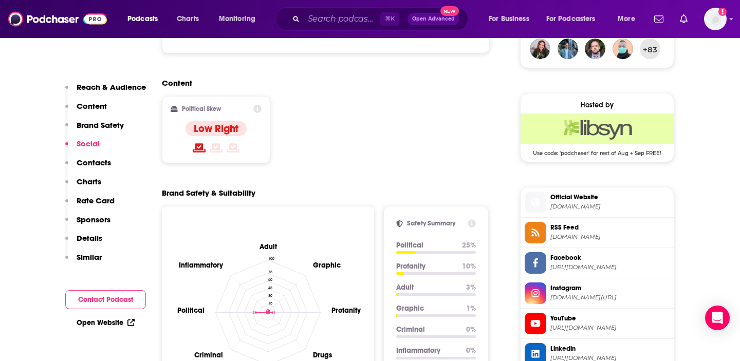
scroll to position [750, 0]
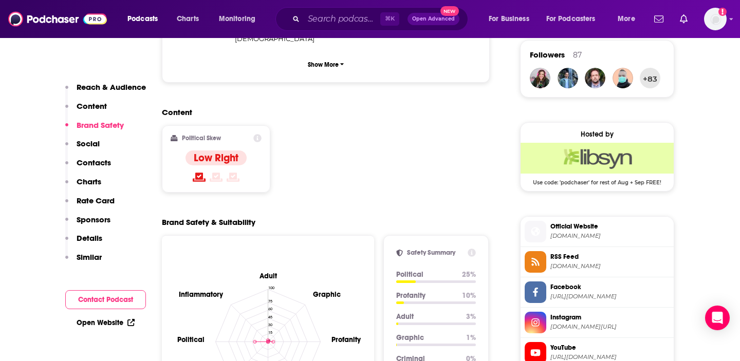
click at [573, 230] on span "Official Website" at bounding box center [610, 226] width 119 height 9
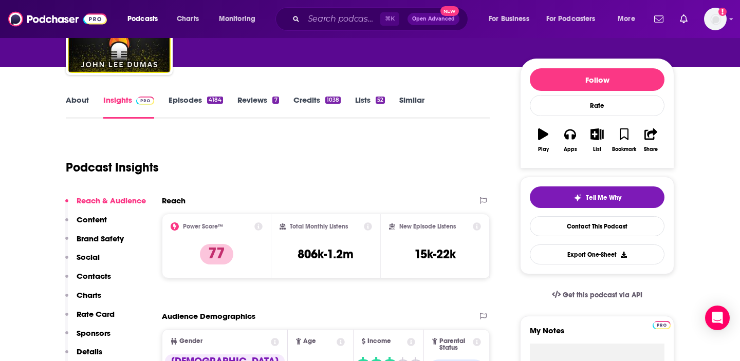
scroll to position [149, 0]
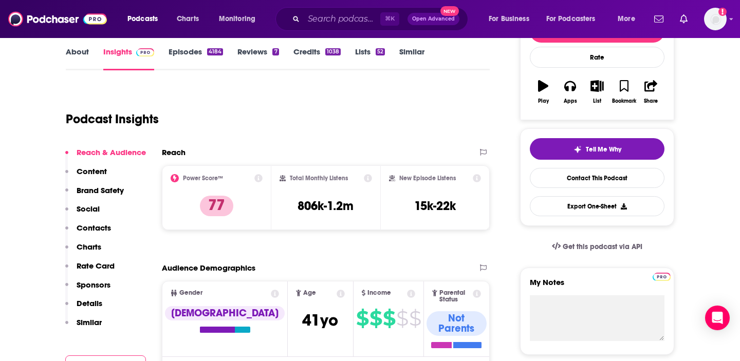
click at [71, 53] on link "About" at bounding box center [77, 59] width 23 height 24
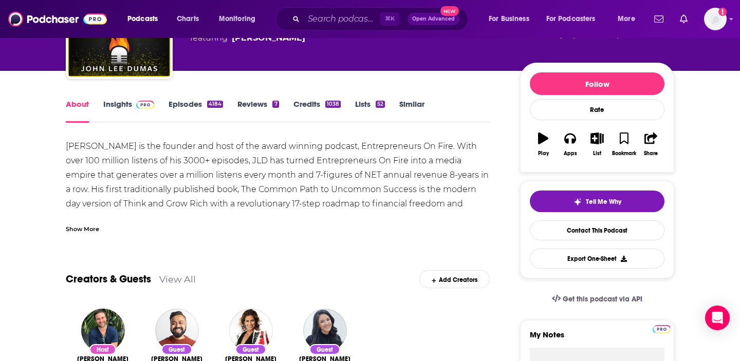
scroll to position [109, 0]
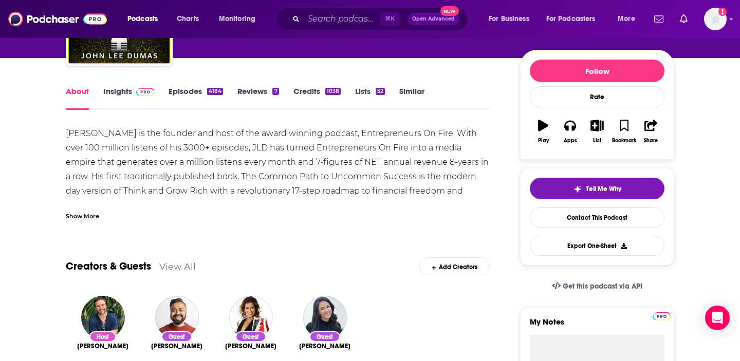
click at [80, 213] on div "Show More" at bounding box center [82, 216] width 33 height 10
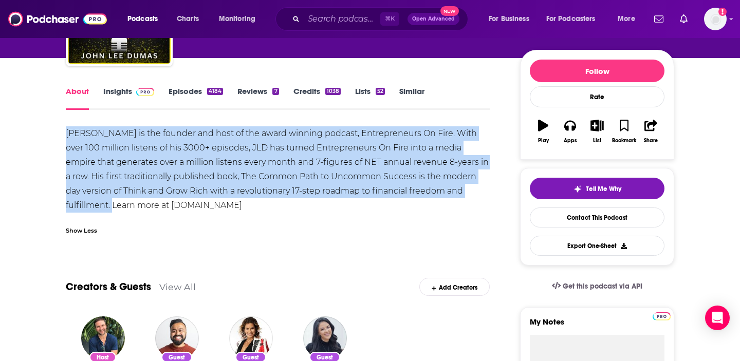
drag, startPoint x: 110, startPoint y: 207, endPoint x: 65, endPoint y: 134, distance: 86.3
copy div "[PERSON_NAME] is the founder and host of the award winning podcast, Entrepreneu…"
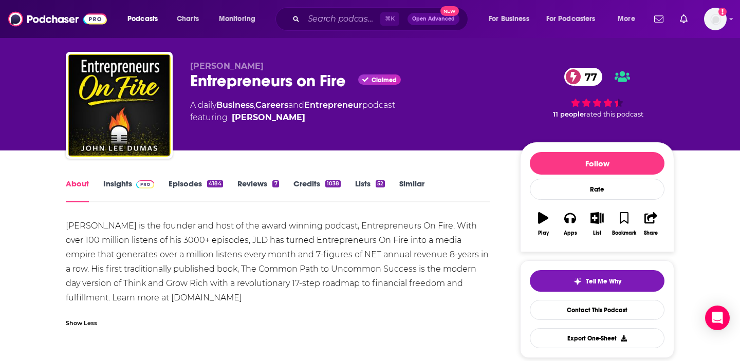
scroll to position [0, 0]
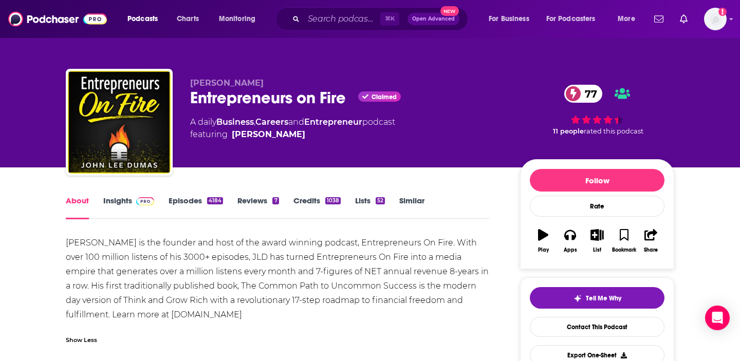
click at [115, 199] on link "Insights" at bounding box center [128, 208] width 51 height 24
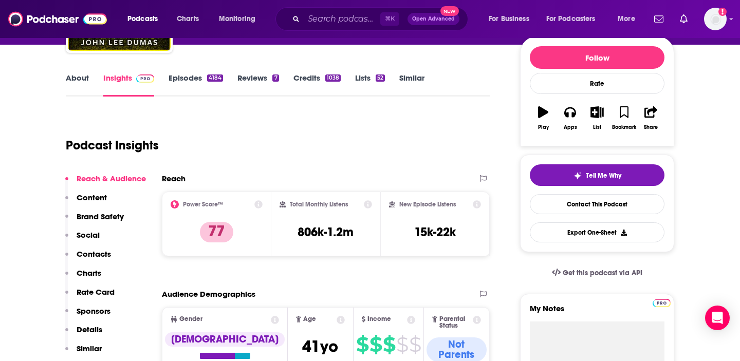
scroll to position [191, 0]
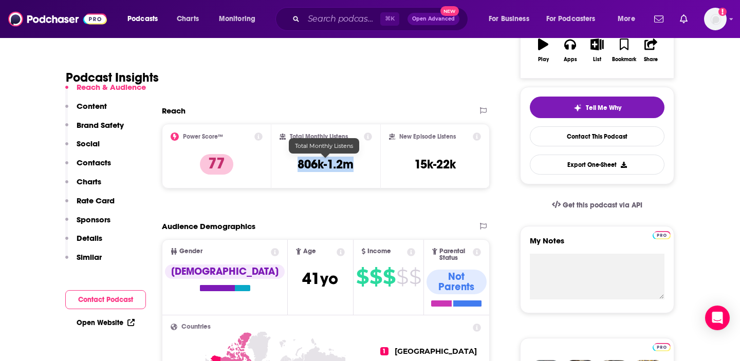
drag, startPoint x: 298, startPoint y: 165, endPoint x: 353, endPoint y: 164, distance: 55.0
click at [353, 164] on h3 "806k-1.2m" at bounding box center [326, 164] width 56 height 15
copy h3 "806k-1.2m"
click at [353, 164] on h3 "806k-1.2m" at bounding box center [326, 164] width 56 height 15
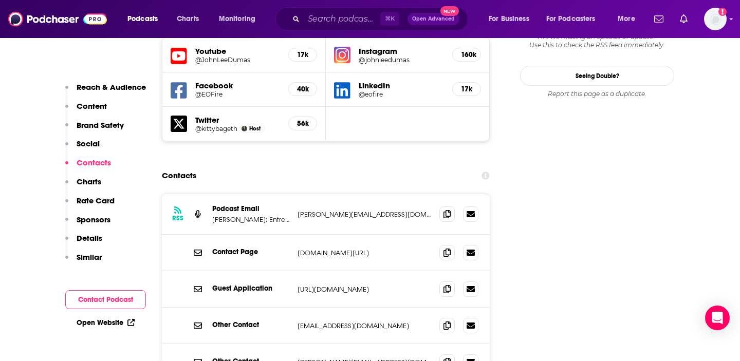
scroll to position [1224, 0]
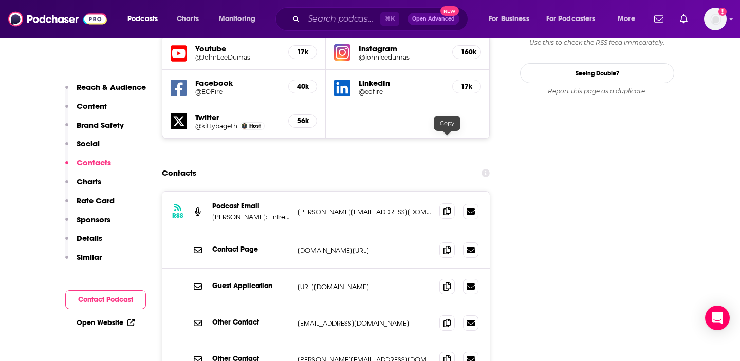
click at [448, 207] on icon at bounding box center [447, 211] width 7 height 8
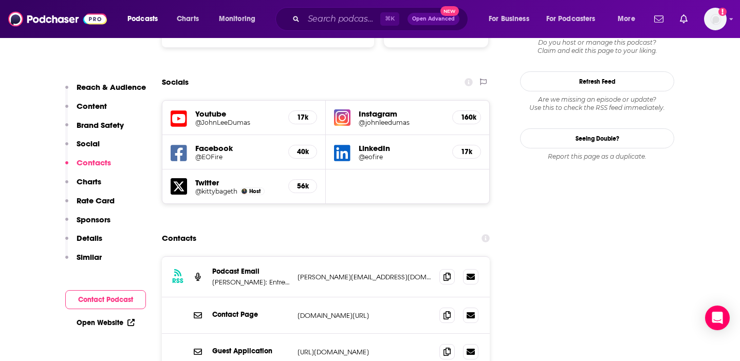
scroll to position [1246, 0]
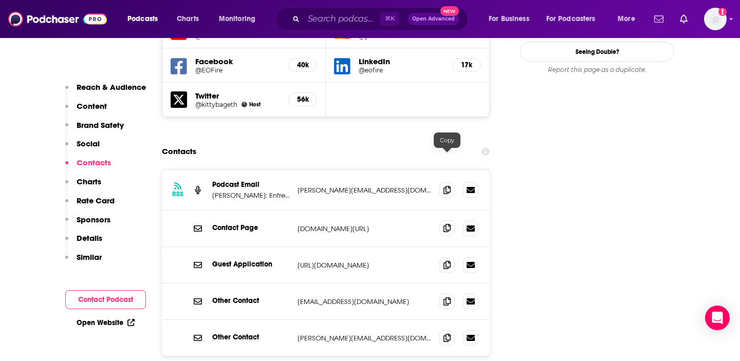
click at [443, 221] on span at bounding box center [446, 228] width 15 height 15
click at [445, 261] on icon at bounding box center [447, 265] width 7 height 8
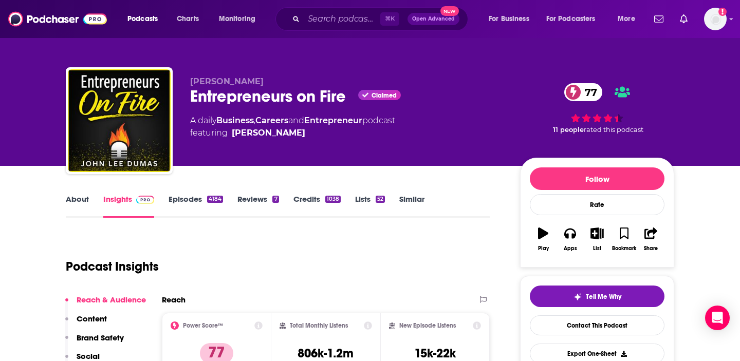
scroll to position [0, 0]
